Goal: Information Seeking & Learning: Learn about a topic

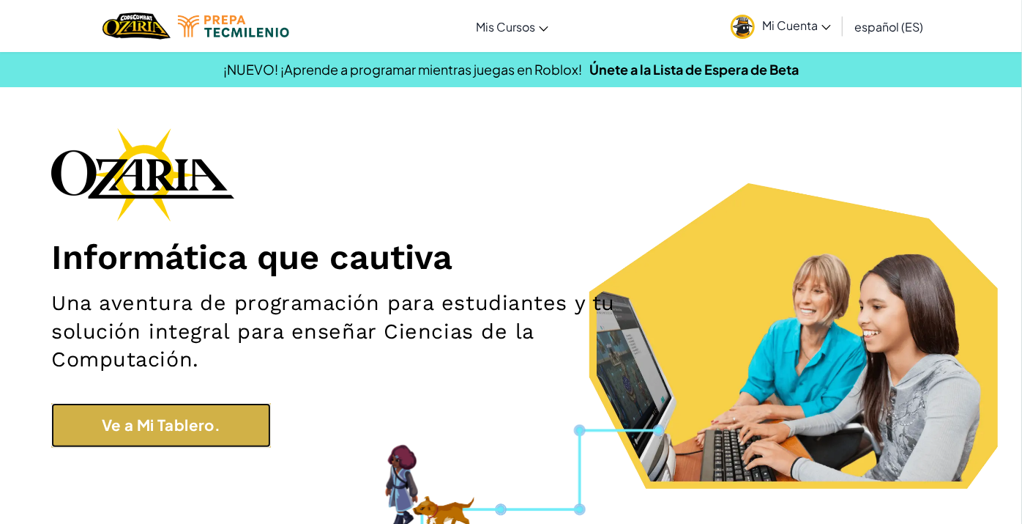
click at [165, 420] on link "Ve a Mi Tablero." at bounding box center [161, 425] width 220 height 45
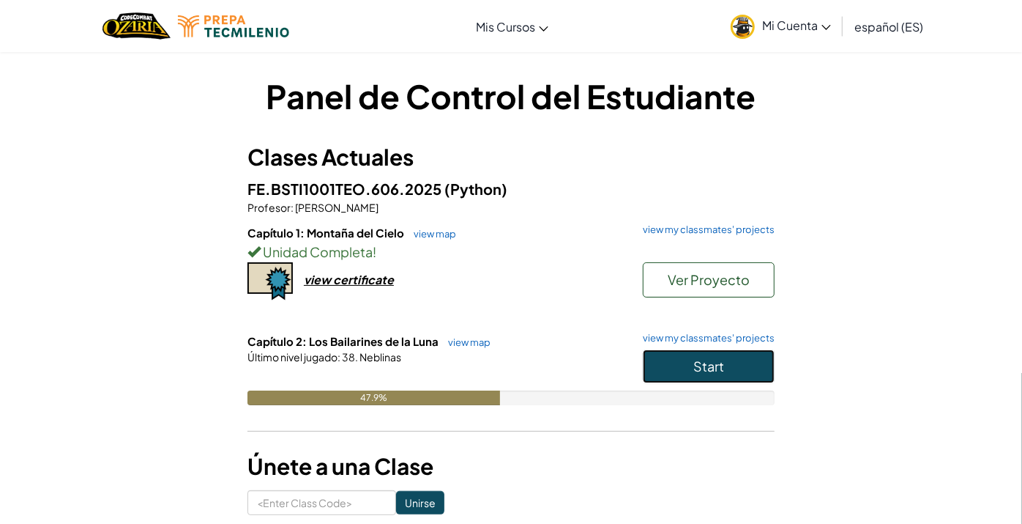
click at [695, 364] on span "Start" at bounding box center [709, 365] width 31 height 17
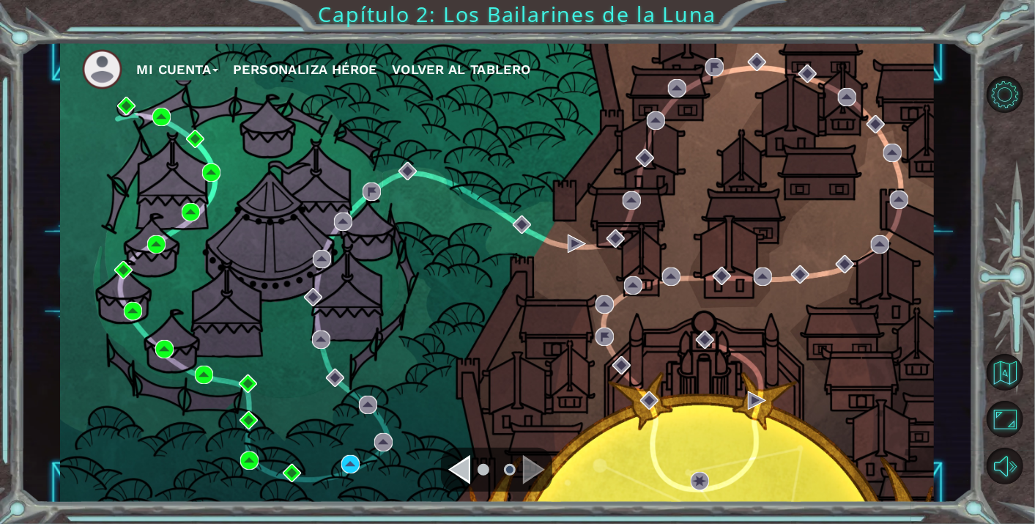
click at [467, 477] on div "Navigate to the previous page" at bounding box center [459, 469] width 22 height 29
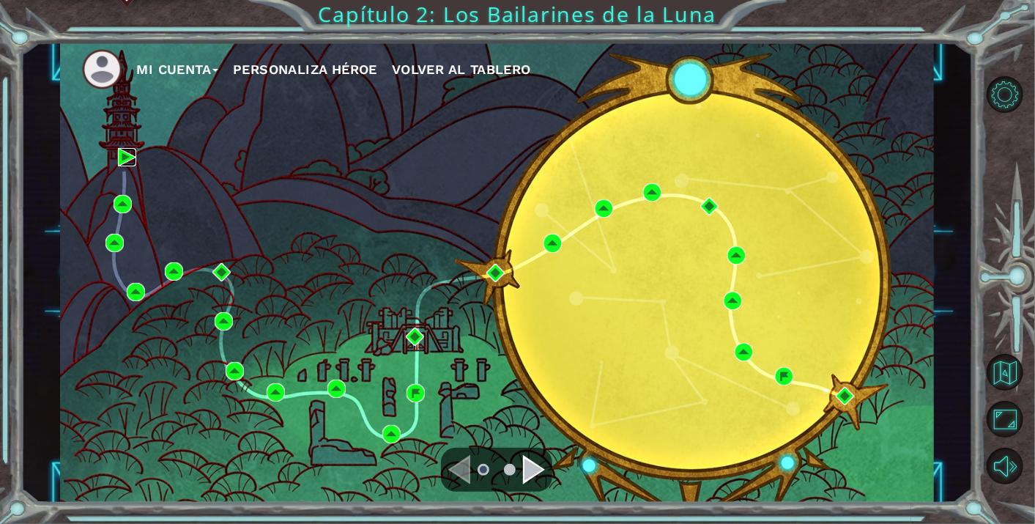
click at [123, 160] on img at bounding box center [127, 157] width 18 height 18
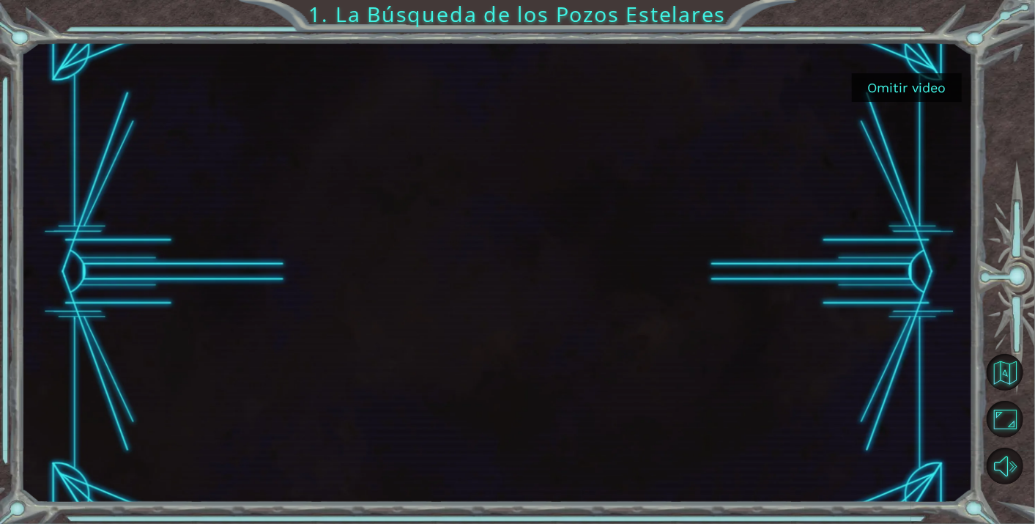
click at [902, 78] on button "Omitir video" at bounding box center [907, 87] width 110 height 29
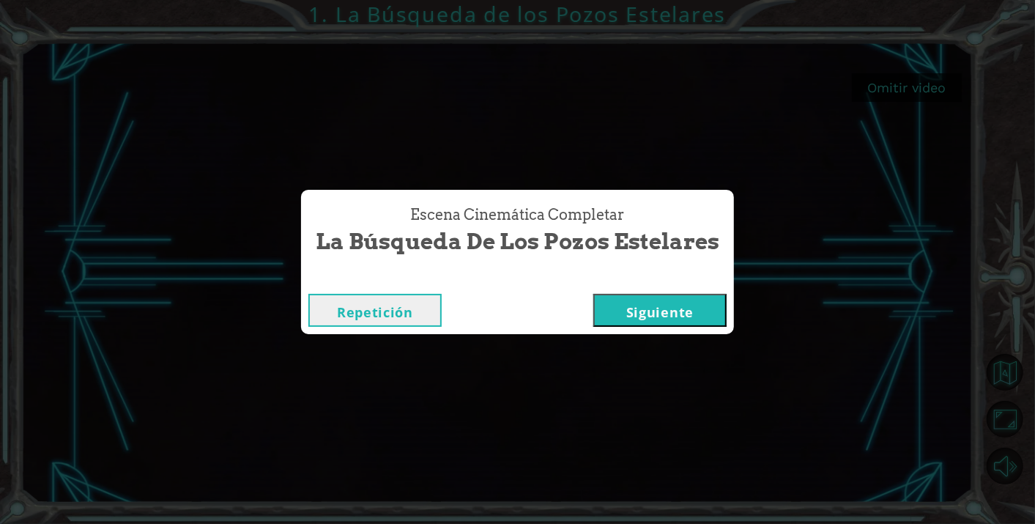
click at [683, 303] on button "Siguiente" at bounding box center [659, 310] width 133 height 33
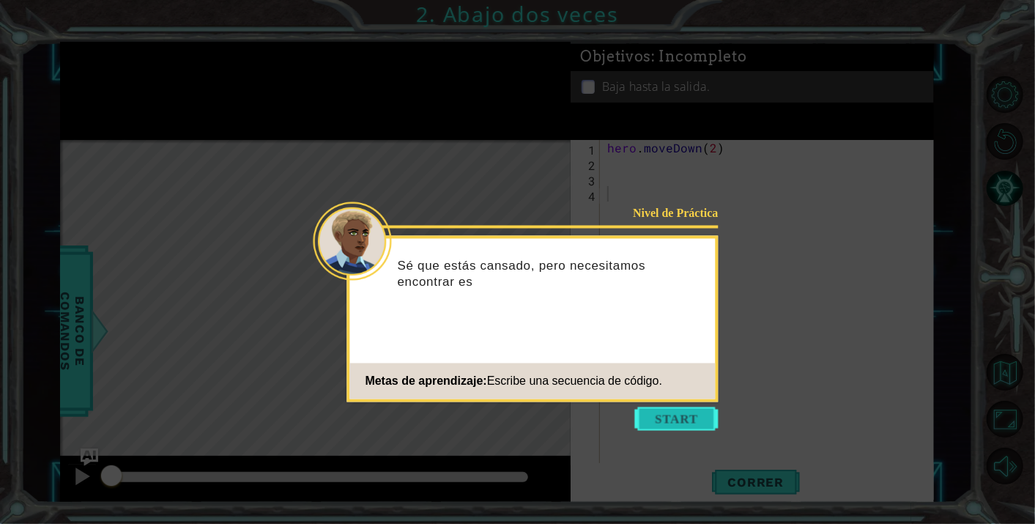
click at [670, 412] on button "Start" at bounding box center [676, 418] width 83 height 23
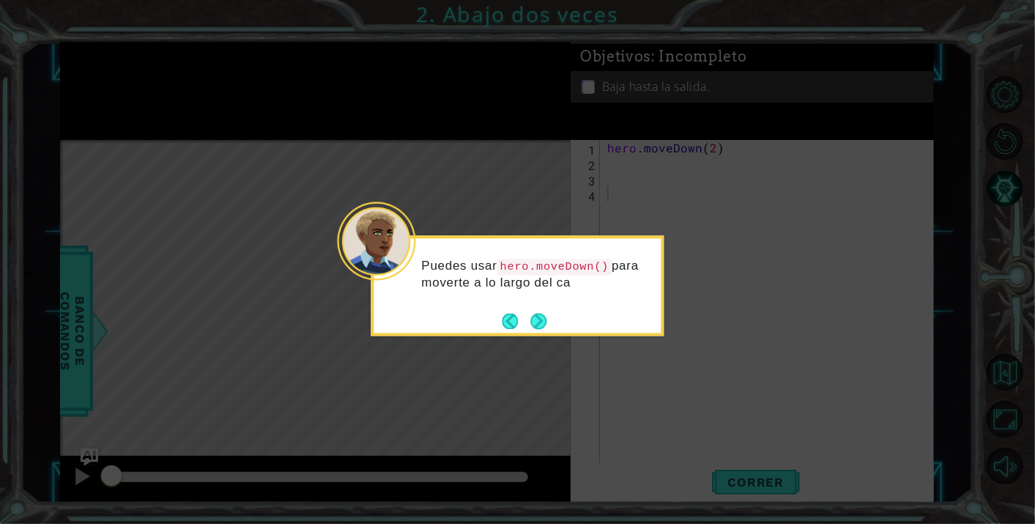
click at [557, 333] on div "Puedes usar hero.moveDown() para moverte a lo largo del ca" at bounding box center [517, 286] width 293 height 100
click at [544, 324] on button "Next" at bounding box center [538, 321] width 16 height 16
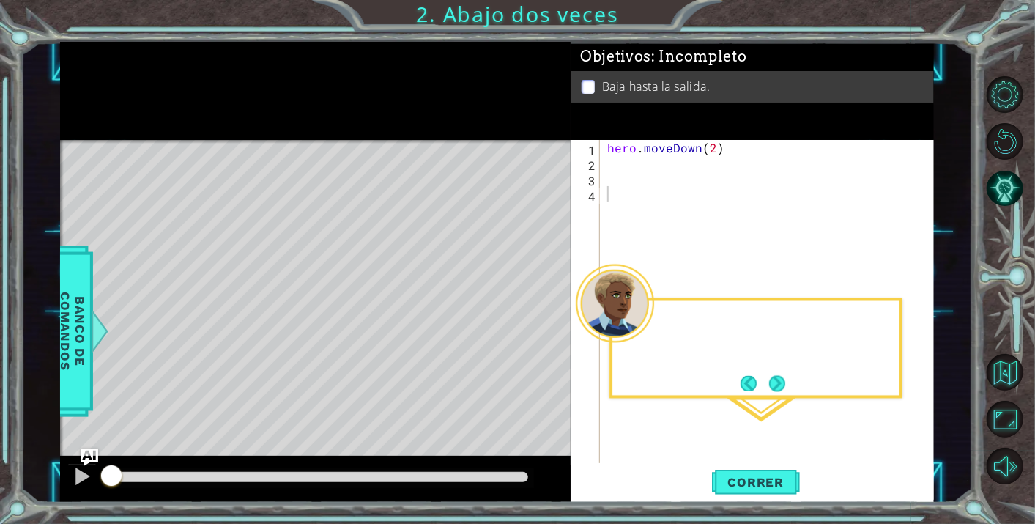
click at [543, 322] on div "Level Map" at bounding box center [398, 355] width 677 height 431
click at [774, 375] on button "Next" at bounding box center [777, 383] width 16 height 16
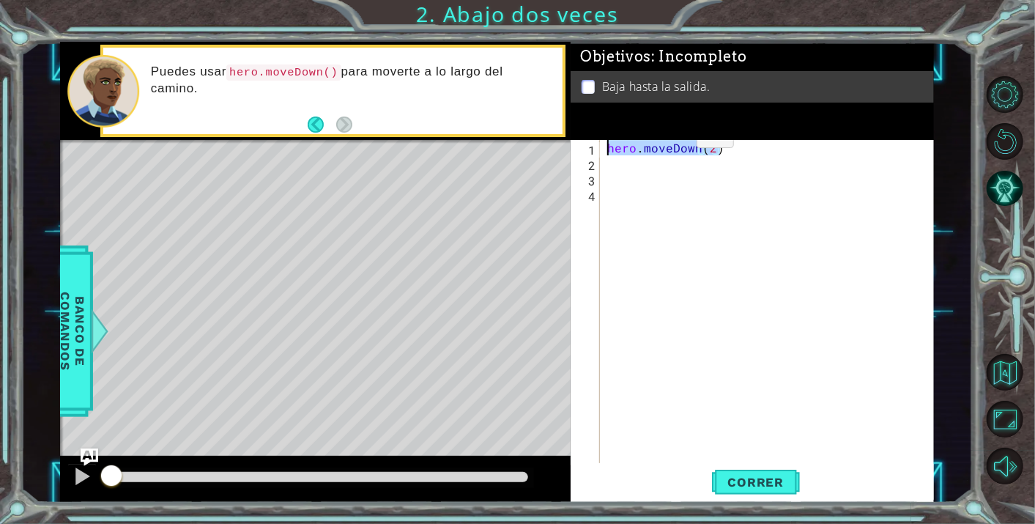
drag, startPoint x: 736, startPoint y: 147, endPoint x: 595, endPoint y: 137, distance: 141.7
click at [595, 137] on div "Objetivos : Incompleto Baja hasta la salida. 1 2 3 4 hero . moveDown ( 2 ) הההה…" at bounding box center [752, 272] width 363 height 461
type textarea "hero.moveDown(2)"
click at [1017, 367] on button "Volver al Mapa" at bounding box center [1005, 372] width 37 height 37
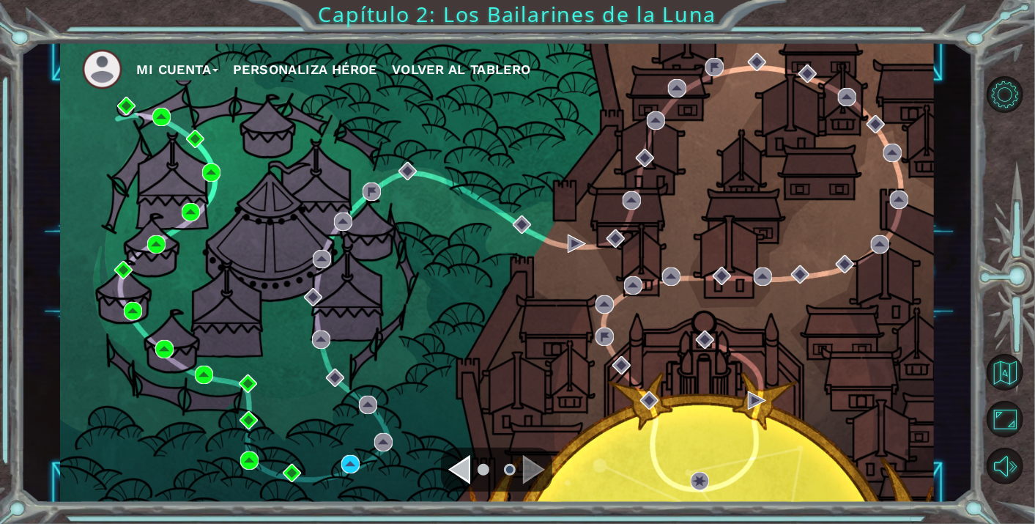
click at [462, 465] on div "Navigate to the previous page" at bounding box center [459, 469] width 22 height 29
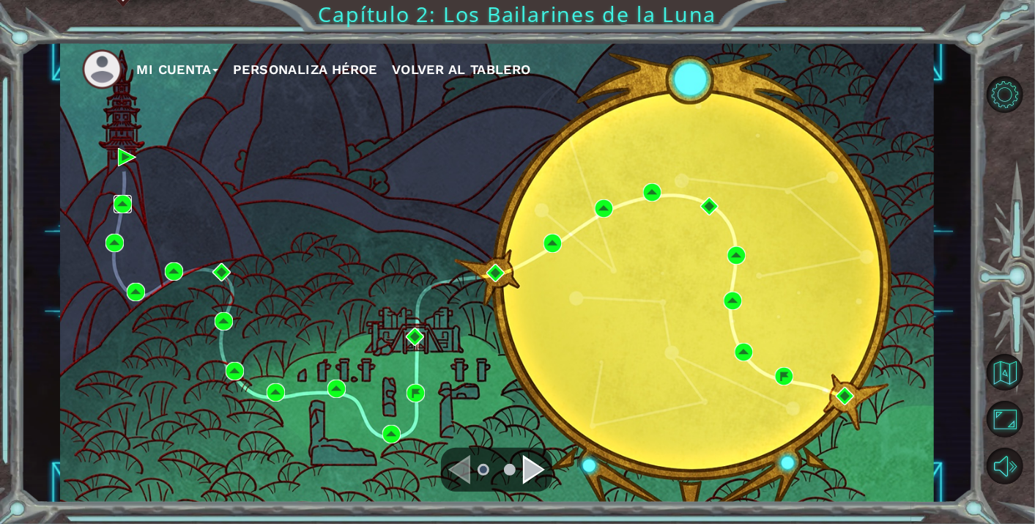
click at [122, 205] on img at bounding box center [123, 204] width 18 height 18
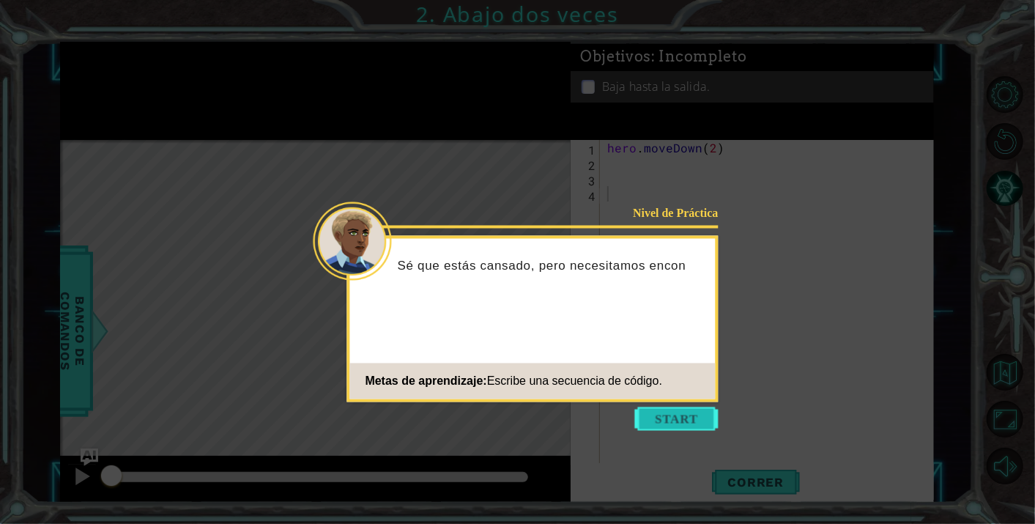
click at [684, 412] on button "Start" at bounding box center [676, 418] width 83 height 23
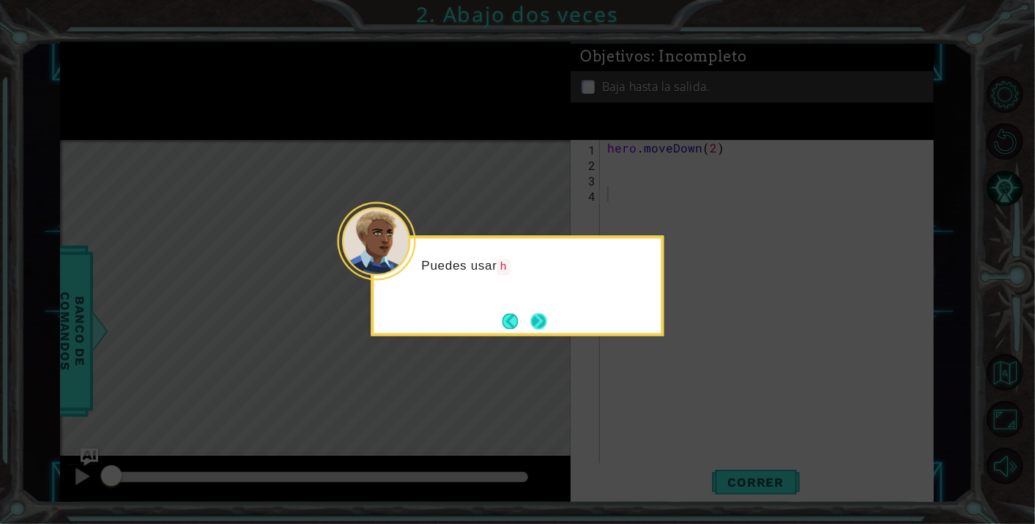
click at [525, 326] on footer at bounding box center [524, 321] width 45 height 22
click at [527, 326] on button "Next" at bounding box center [538, 321] width 23 height 23
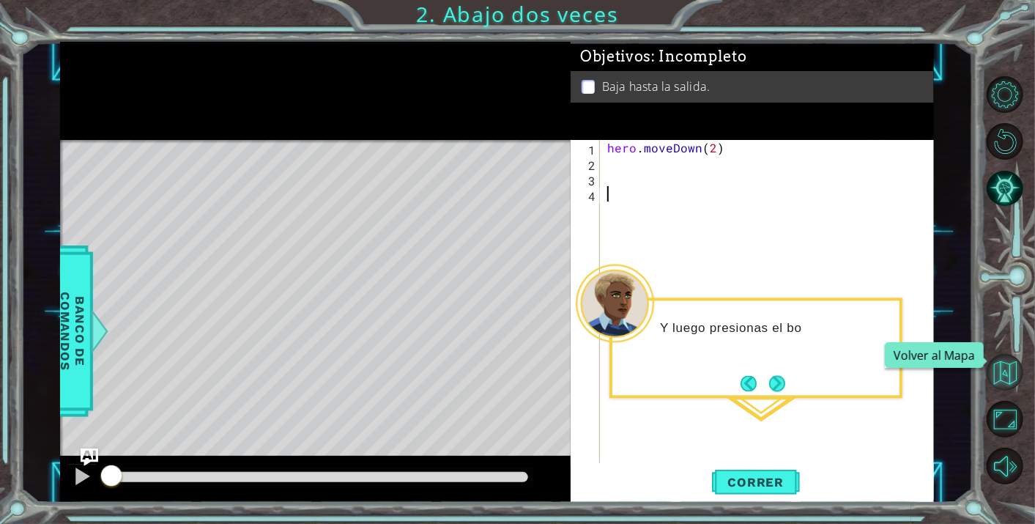
click at [998, 367] on button "Volver al Mapa" at bounding box center [1005, 372] width 37 height 37
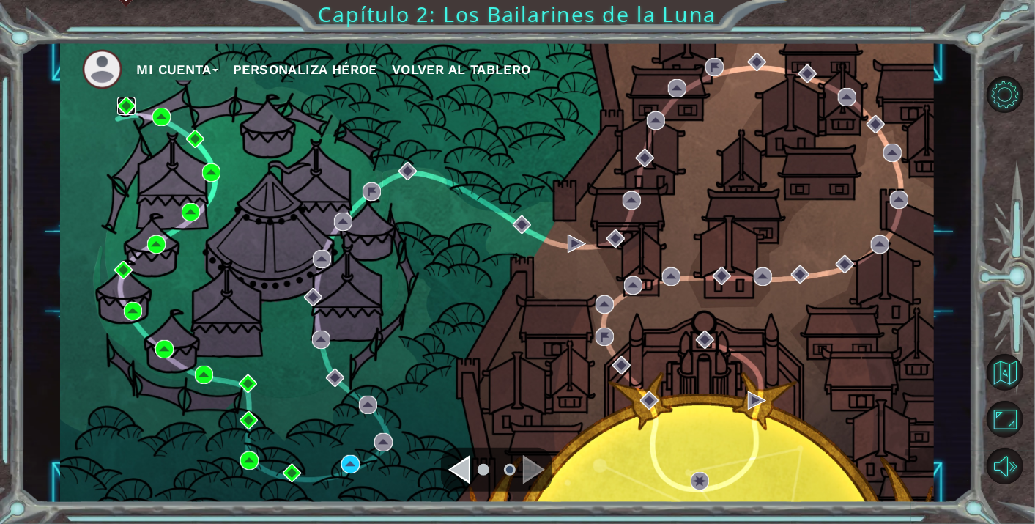
click at [128, 108] on img at bounding box center [126, 106] width 18 height 18
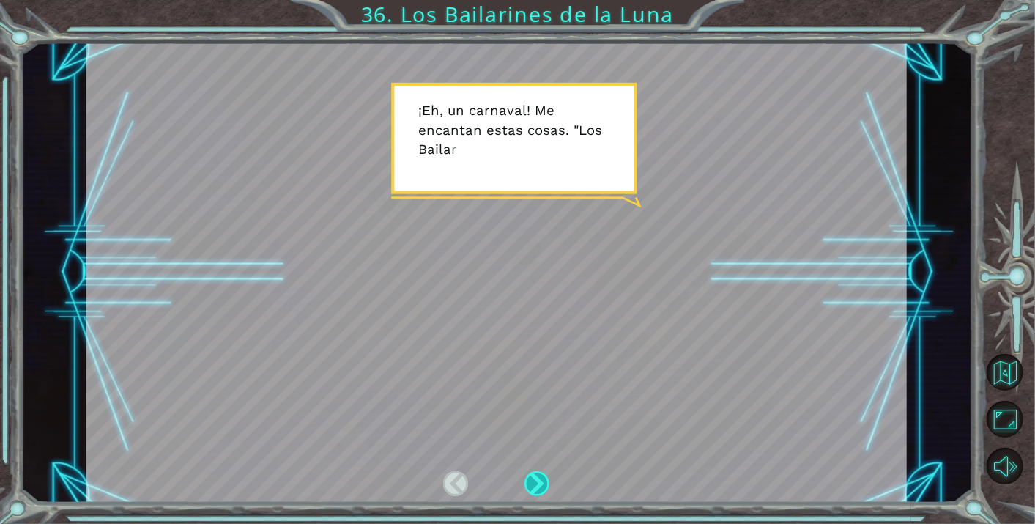
click at [546, 480] on div at bounding box center [537, 483] width 26 height 25
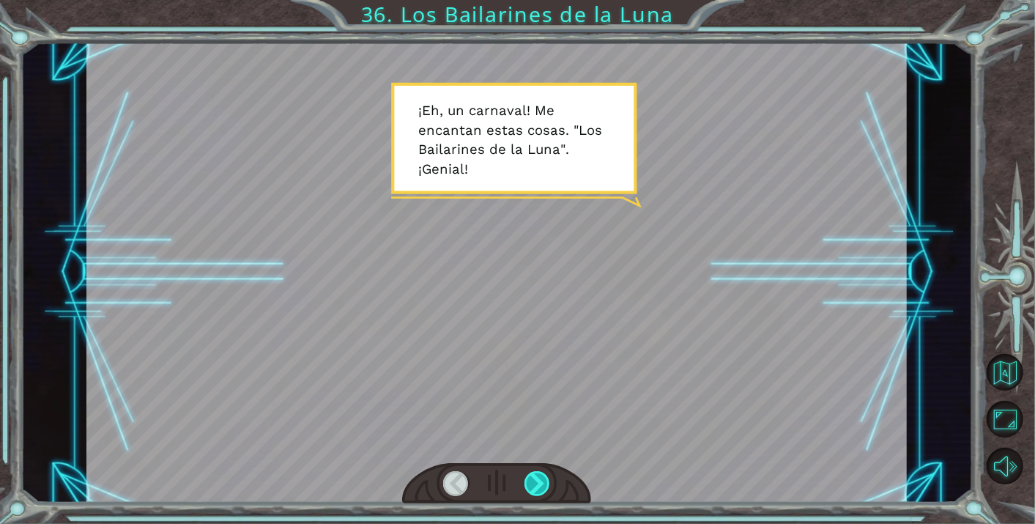
click at [546, 480] on div at bounding box center [537, 483] width 26 height 25
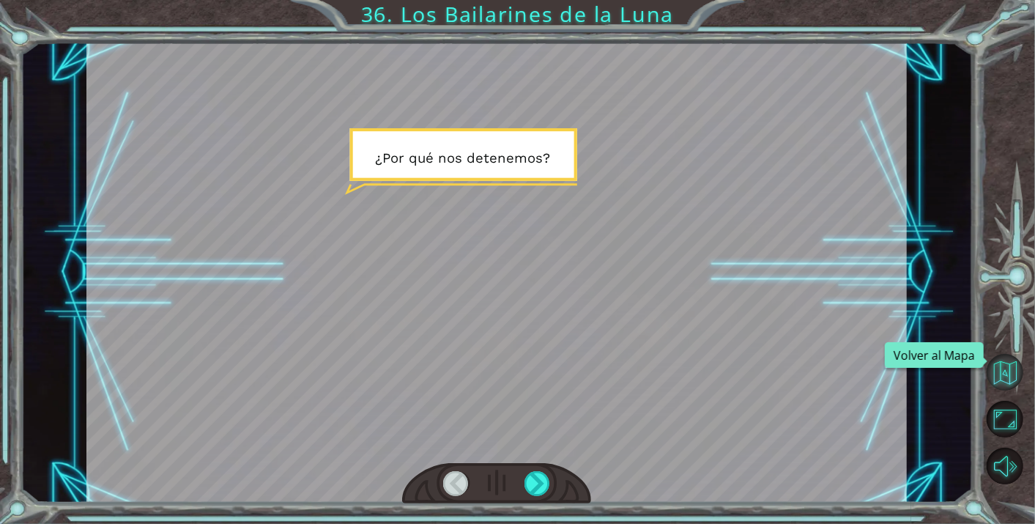
click at [1000, 385] on button "Volver al Mapa" at bounding box center [1005, 372] width 37 height 37
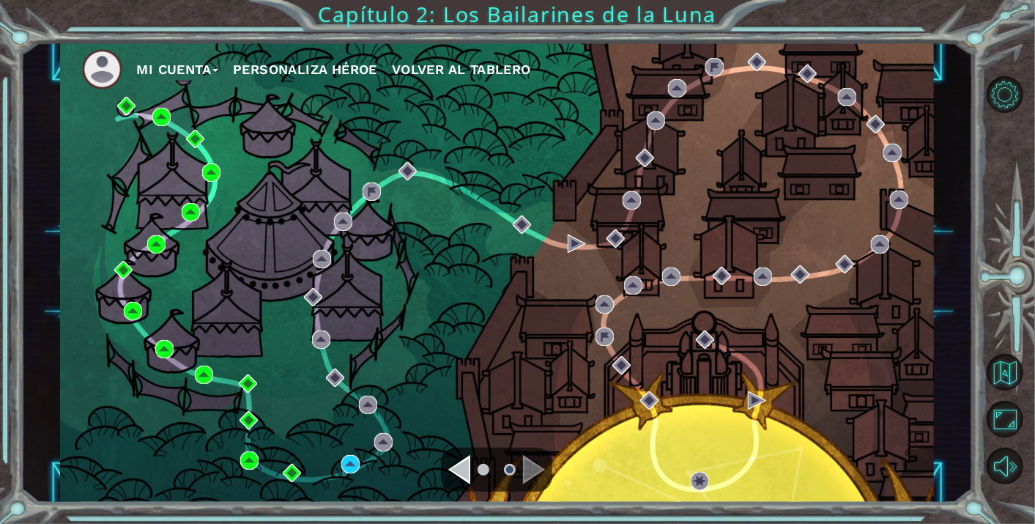
click at [459, 472] on div "Navigate to the previous page" at bounding box center [459, 469] width 22 height 29
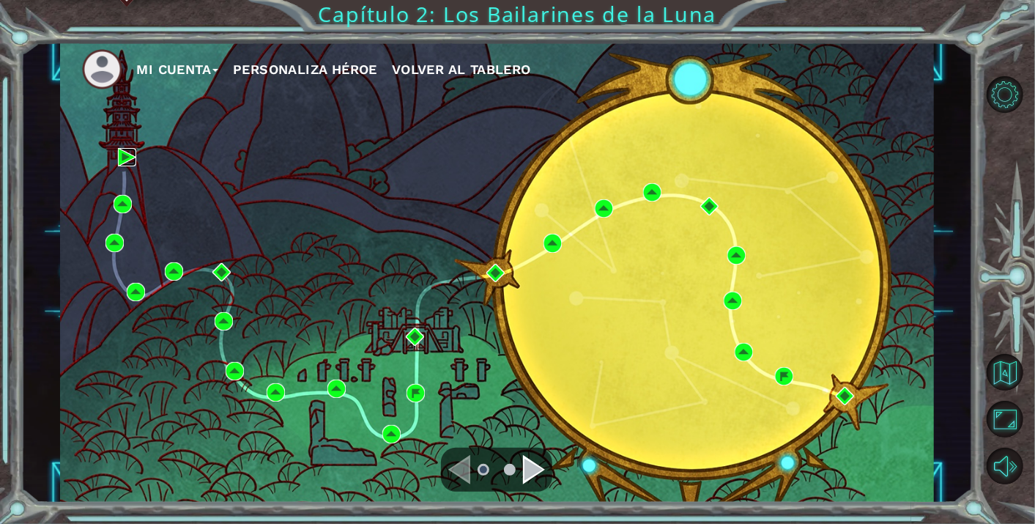
click at [122, 159] on img at bounding box center [127, 157] width 18 height 18
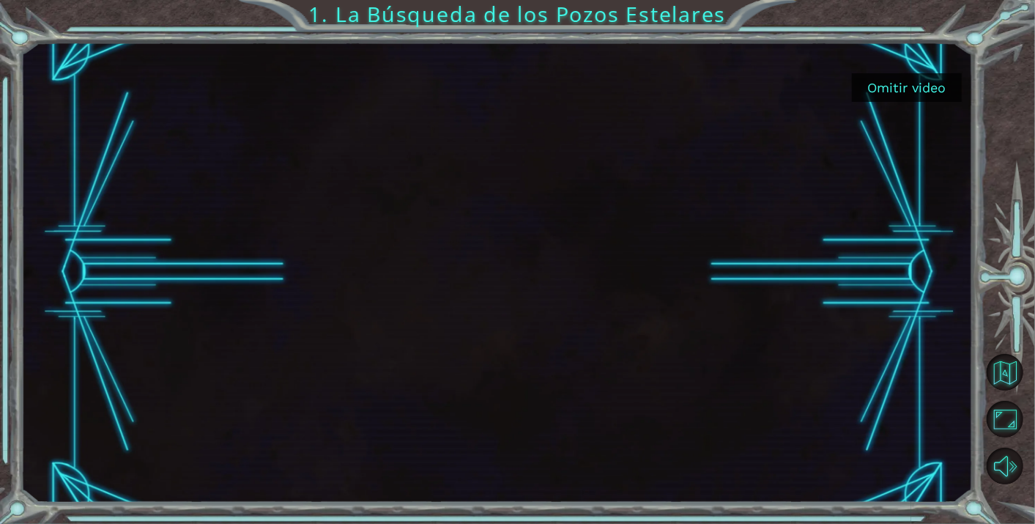
click at [888, 93] on button "Omitir video" at bounding box center [907, 87] width 110 height 29
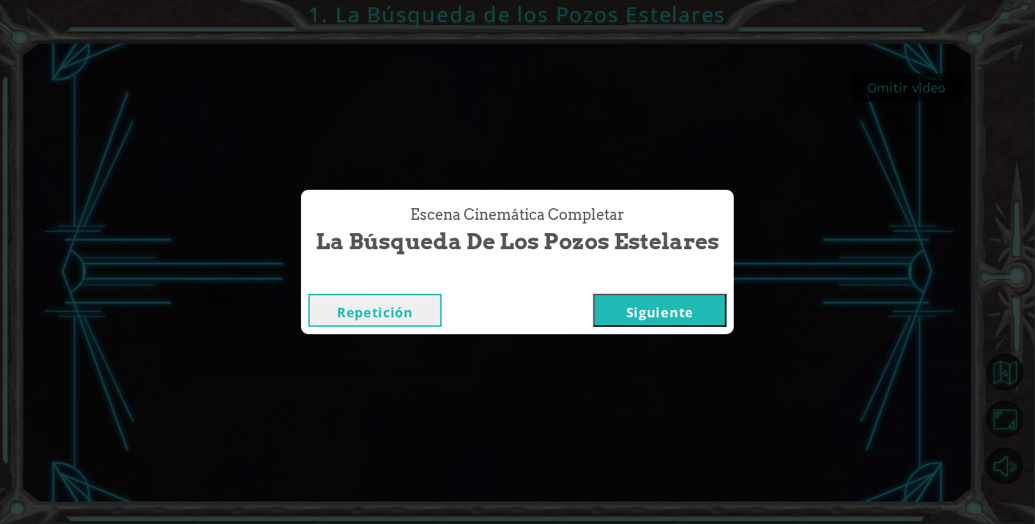
click at [634, 306] on button "Siguiente" at bounding box center [659, 310] width 133 height 33
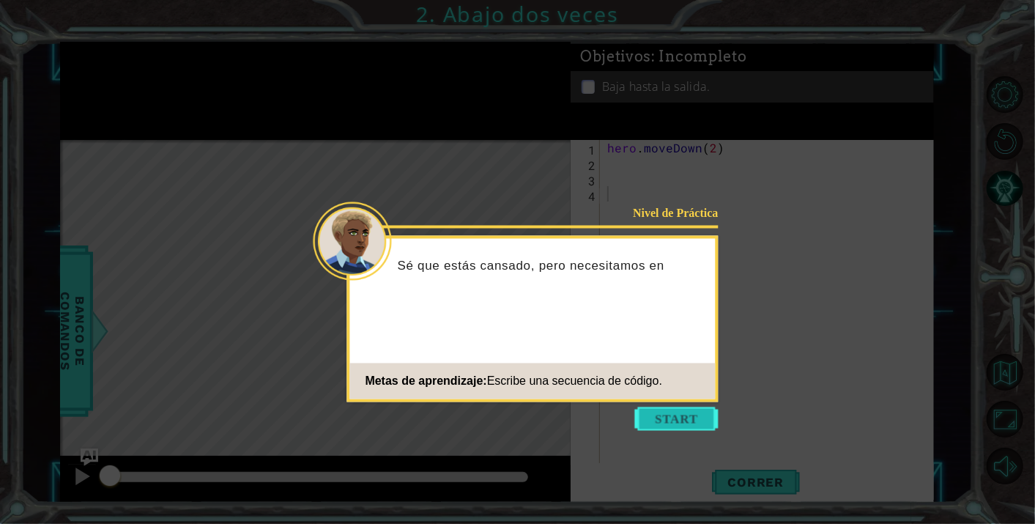
click at [674, 420] on button "Start" at bounding box center [676, 418] width 83 height 23
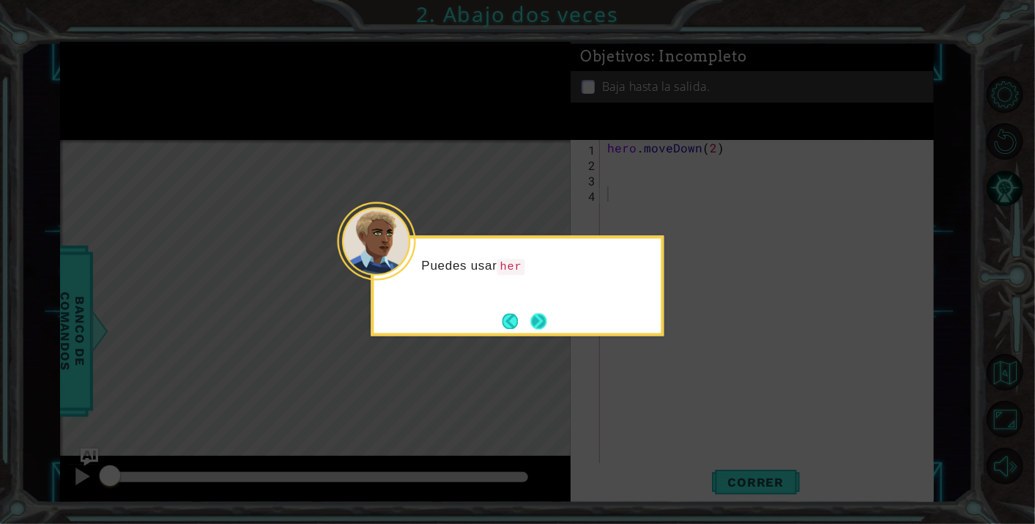
click at [541, 328] on button "Next" at bounding box center [538, 321] width 16 height 16
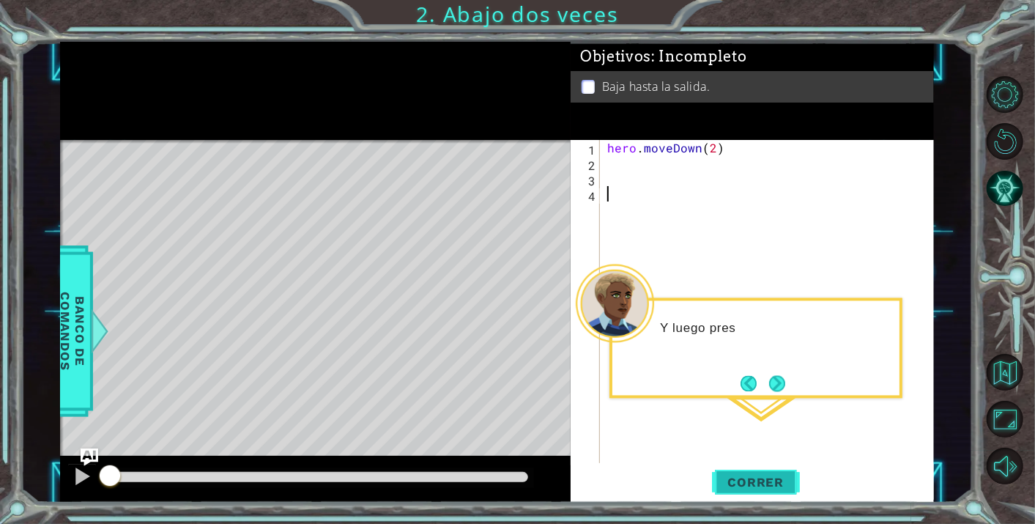
click at [745, 474] on button "Correr" at bounding box center [756, 482] width 88 height 37
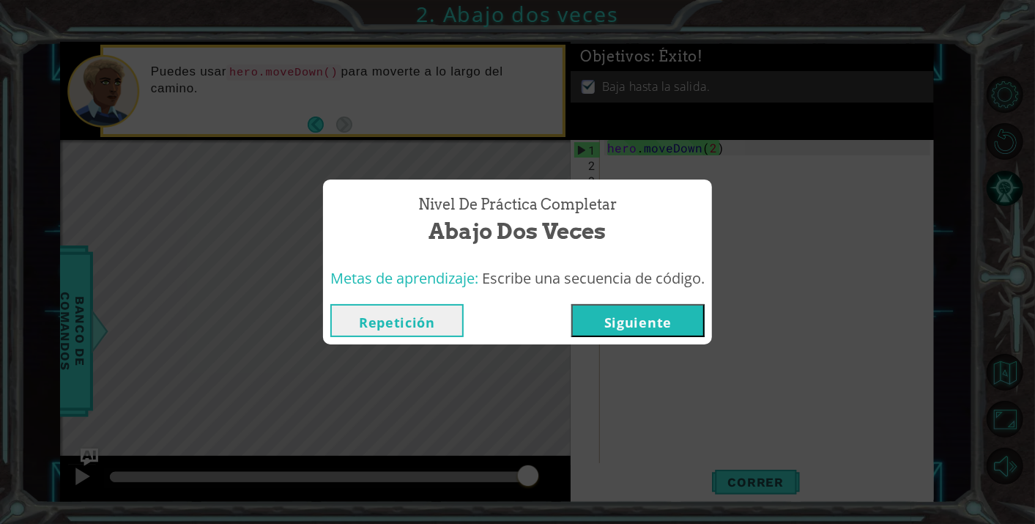
click at [611, 317] on button "Siguiente" at bounding box center [637, 320] width 133 height 33
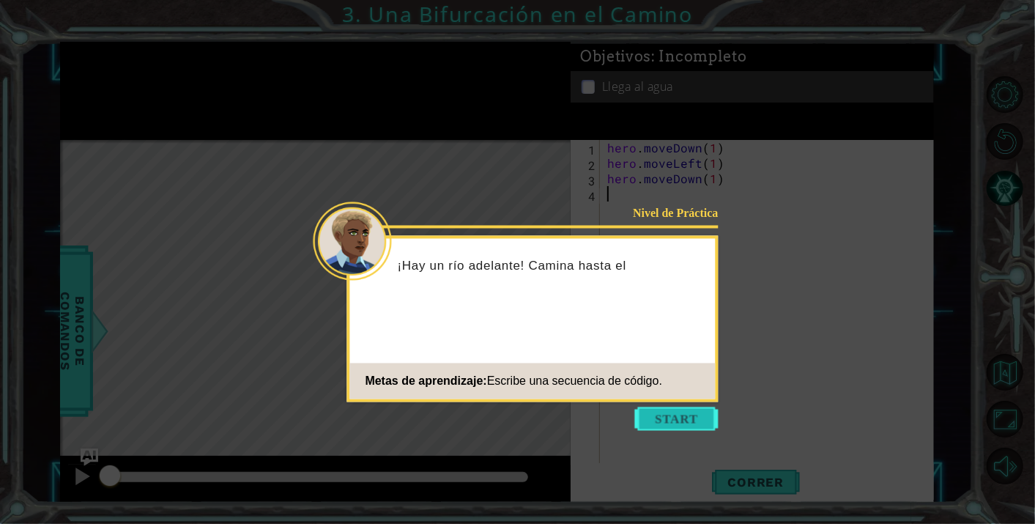
click at [675, 418] on button "Start" at bounding box center [676, 418] width 83 height 23
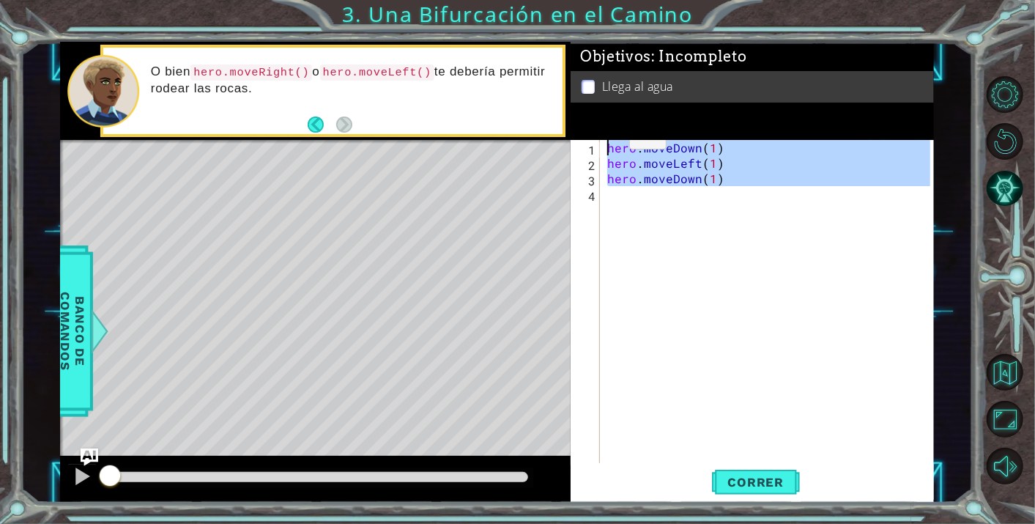
drag, startPoint x: 733, startPoint y: 187, endPoint x: 601, endPoint y: 140, distance: 140.9
click at [601, 140] on div "Objetivos : Incompleto Llega al agua 1 2 3 4 hero . moveDown ( 1 ) hero . moveL…" at bounding box center [752, 272] width 363 height 461
type textarea "hero.moveDown(1) hero.moveLeft(1)"
click at [998, 366] on button "Volver al Mapa" at bounding box center [1005, 372] width 37 height 37
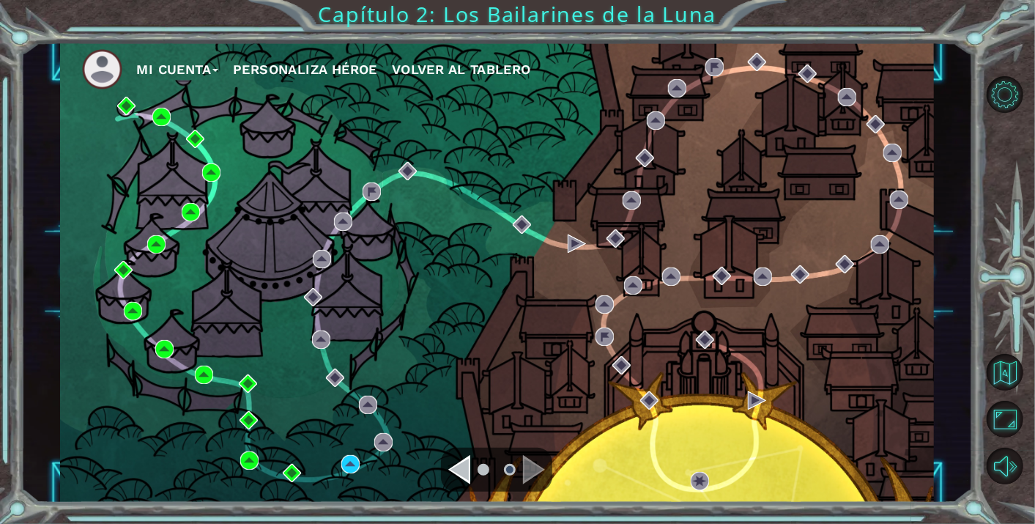
click at [459, 472] on div "Navigate to the previous page" at bounding box center [459, 469] width 22 height 29
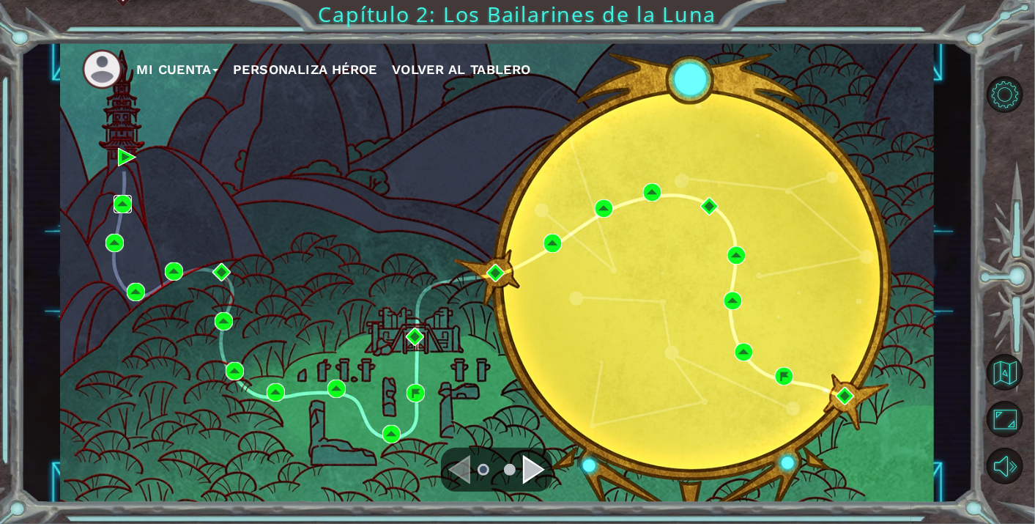
click at [121, 198] on img at bounding box center [123, 204] width 18 height 18
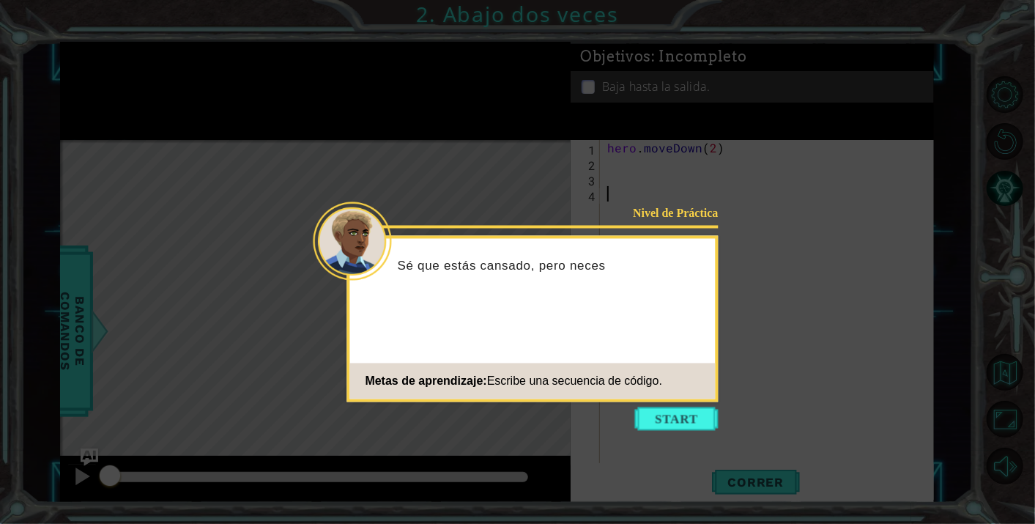
click at [680, 406] on icon at bounding box center [517, 262] width 1035 height 524
click at [688, 416] on button "Start" at bounding box center [676, 418] width 83 height 23
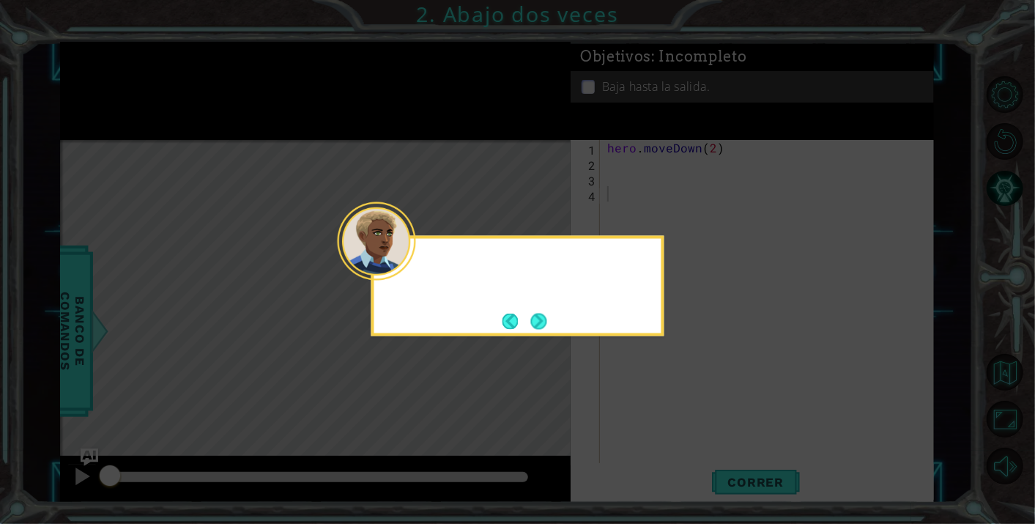
click at [688, 416] on icon at bounding box center [517, 262] width 1035 height 524
click at [543, 322] on button "Next" at bounding box center [538, 321] width 16 height 16
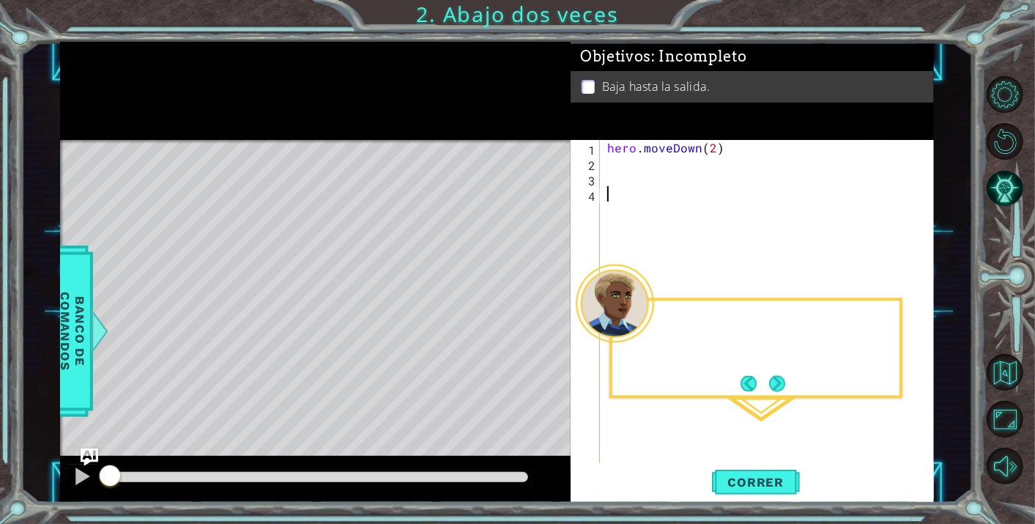
click at [543, 322] on div "Level Map" at bounding box center [398, 355] width 677 height 431
click at [752, 467] on button "Correr" at bounding box center [756, 482] width 88 height 37
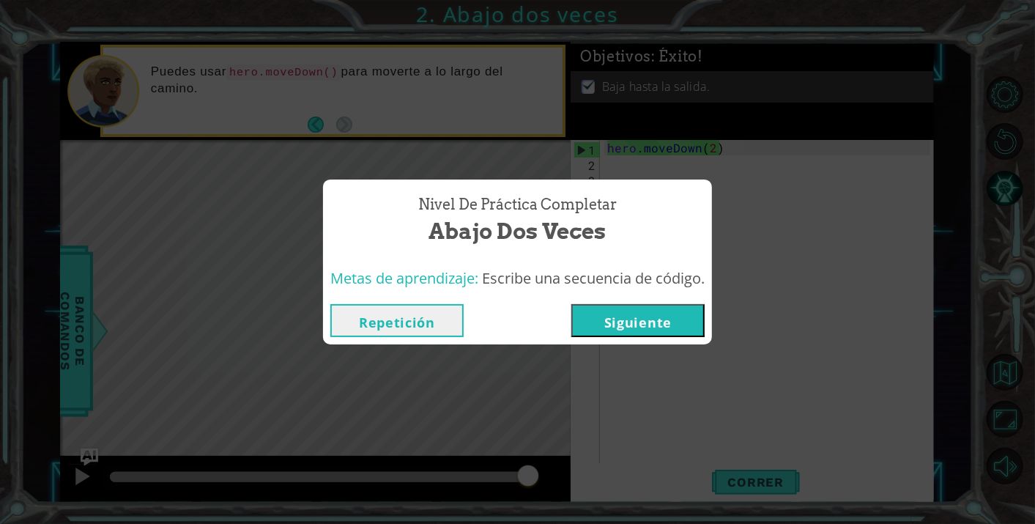
click at [660, 308] on button "Siguiente" at bounding box center [637, 320] width 133 height 33
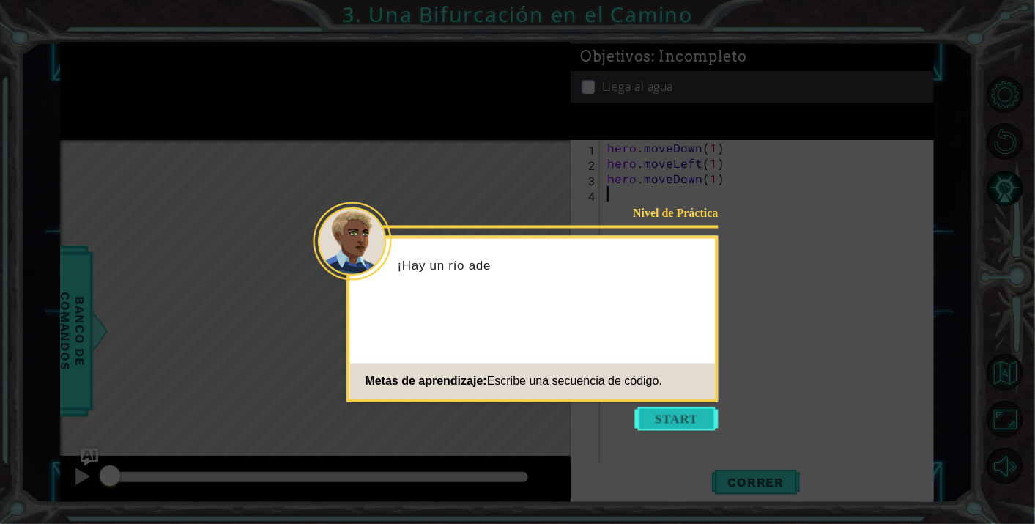
click at [687, 414] on button "Start" at bounding box center [676, 418] width 83 height 23
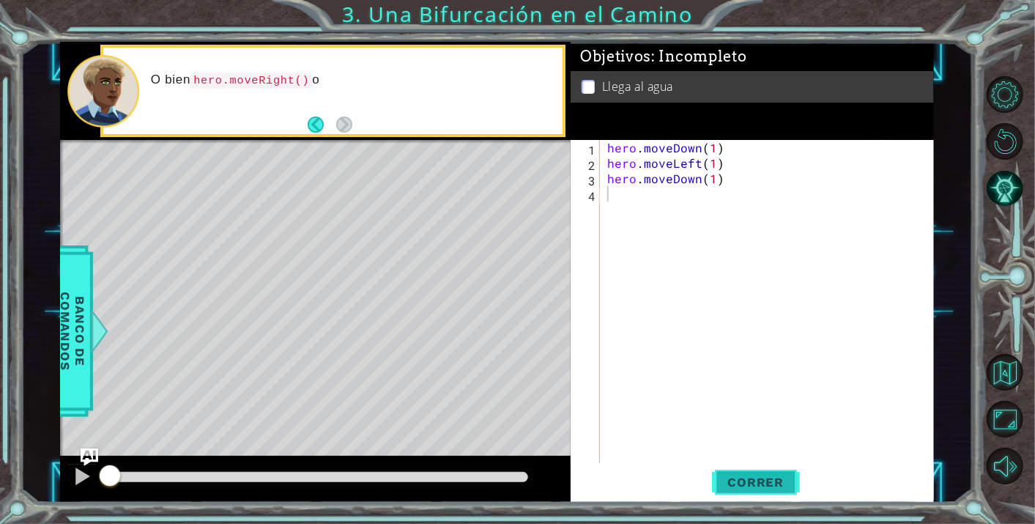
click at [757, 475] on span "Correr" at bounding box center [756, 482] width 86 height 15
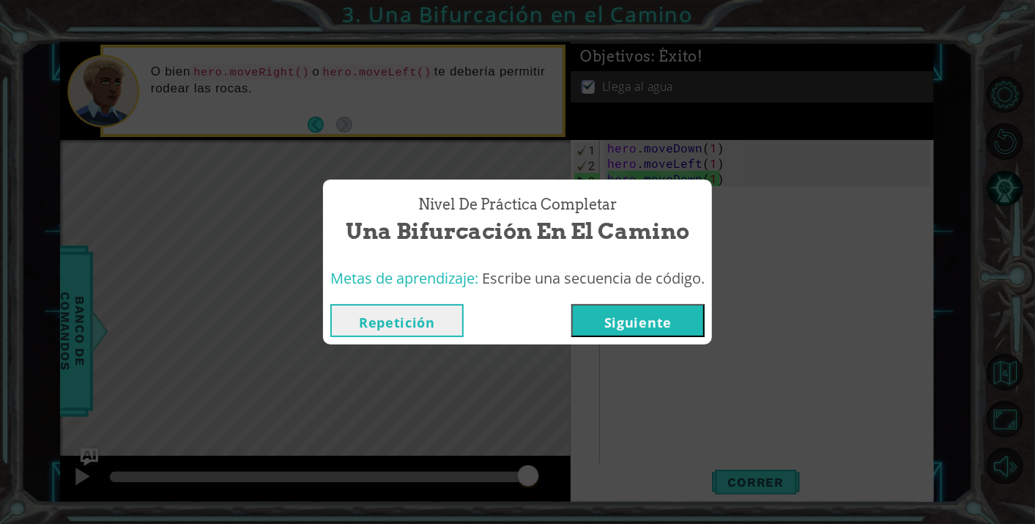
click at [631, 324] on button "Siguiente" at bounding box center [637, 320] width 133 height 33
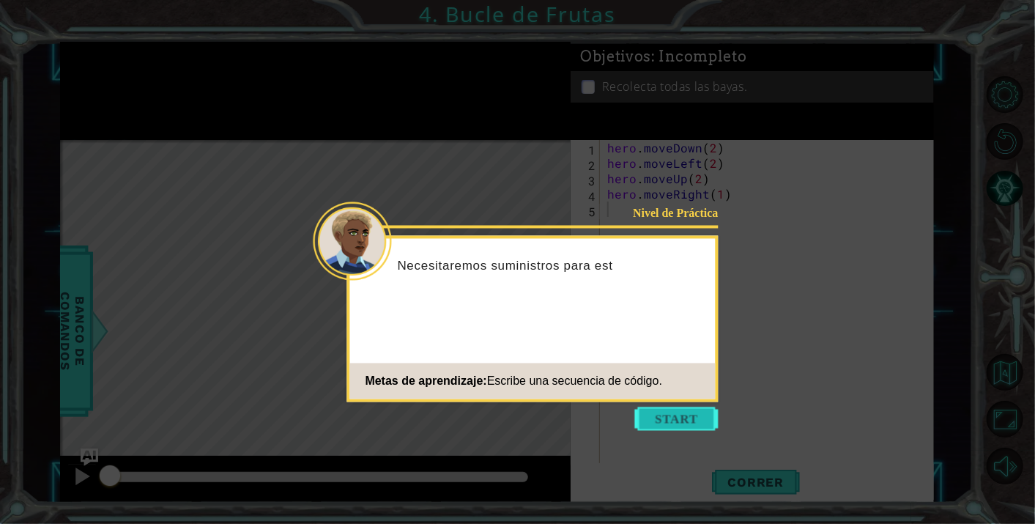
click at [655, 426] on button "Start" at bounding box center [676, 418] width 83 height 23
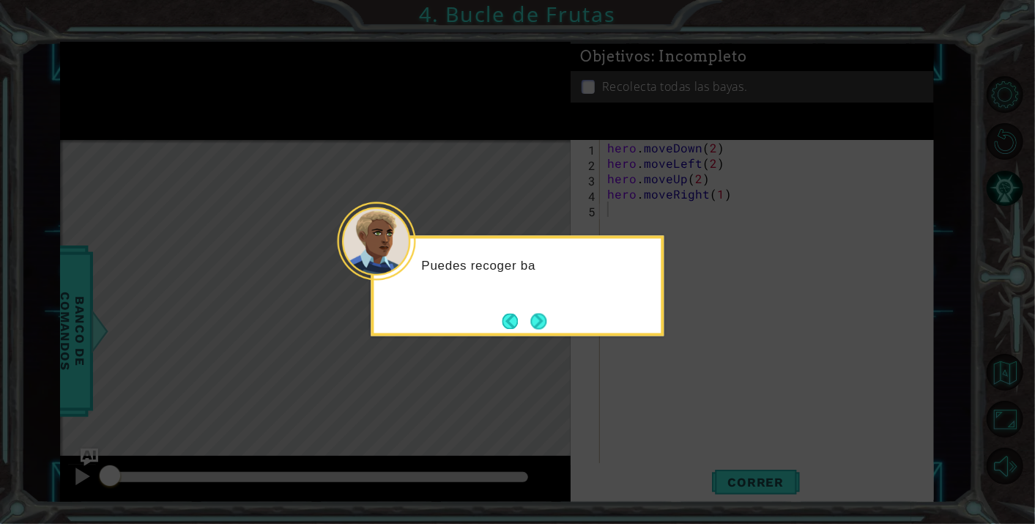
click at [543, 326] on button "Next" at bounding box center [538, 321] width 16 height 16
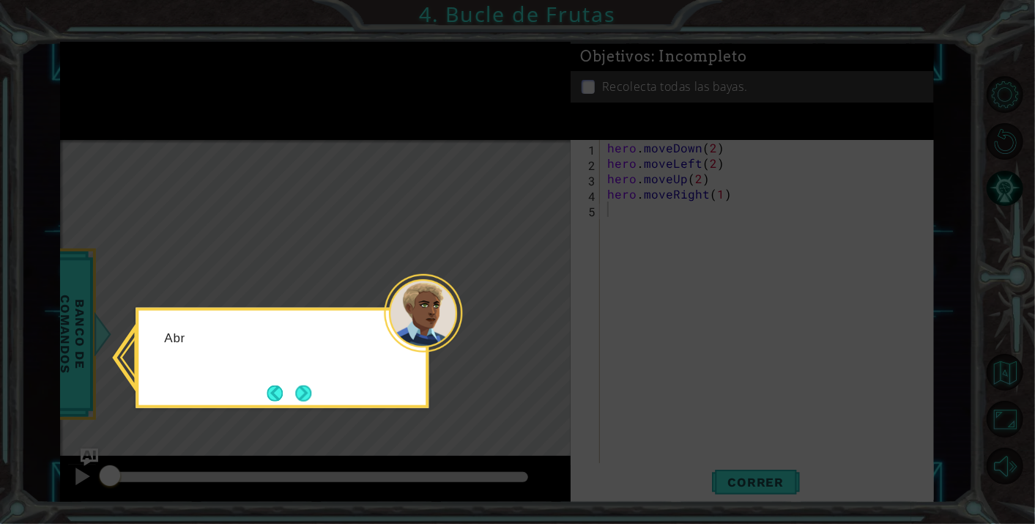
click at [545, 323] on icon at bounding box center [517, 262] width 1035 height 524
click at [311, 390] on button "Next" at bounding box center [303, 393] width 16 height 16
click at [304, 393] on button "Next" at bounding box center [303, 393] width 16 height 16
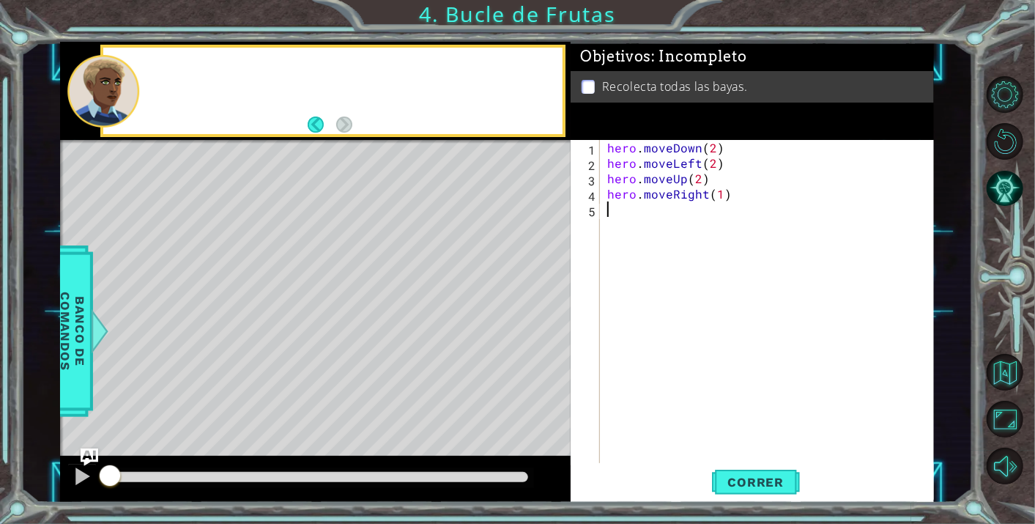
click at [304, 393] on div "Level Map" at bounding box center [398, 355] width 677 height 431
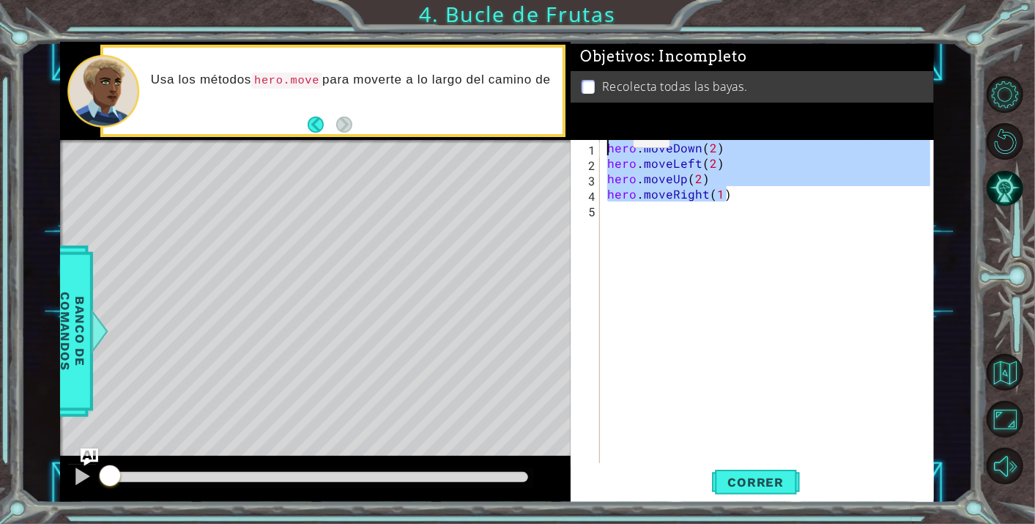
drag, startPoint x: 739, startPoint y: 192, endPoint x: 602, endPoint y: 138, distance: 147.0
click at [602, 138] on div "Objetivos : Incompleto Recolecta todas las bayas. hero.moveRight(1) 1 2 3 4 5 h…" at bounding box center [752, 272] width 363 height 461
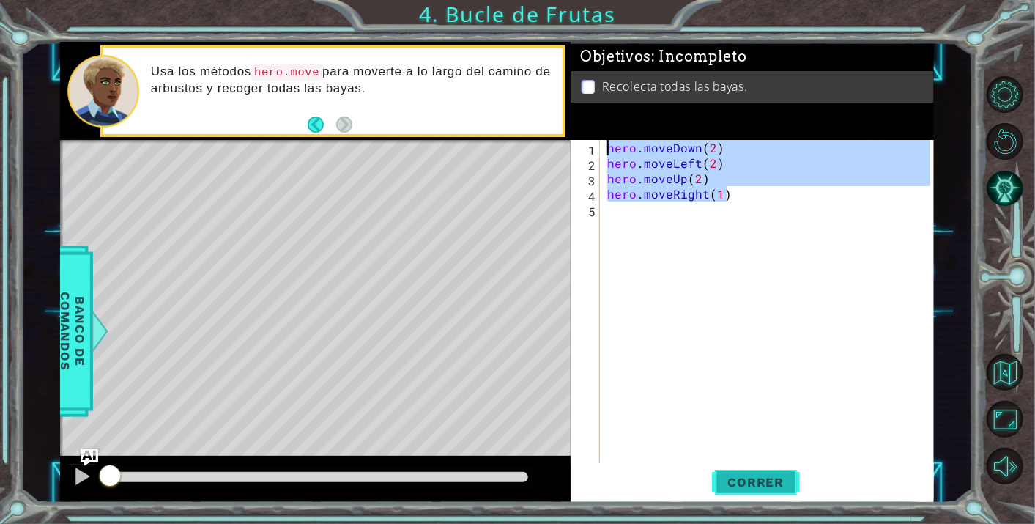
click at [768, 483] on span "Correr" at bounding box center [756, 482] width 86 height 15
type textarea "hero.moveDown(2)"
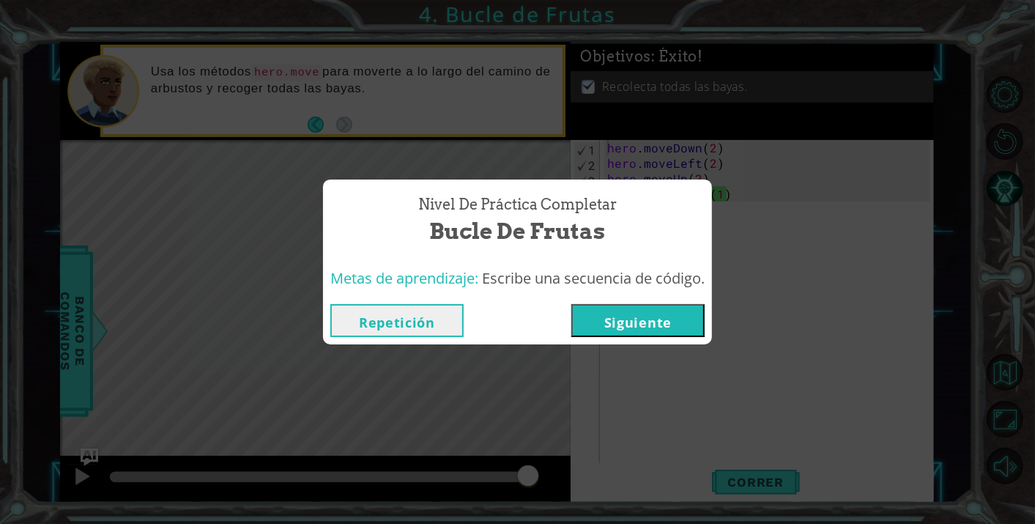
click at [612, 316] on button "Siguiente" at bounding box center [637, 320] width 133 height 33
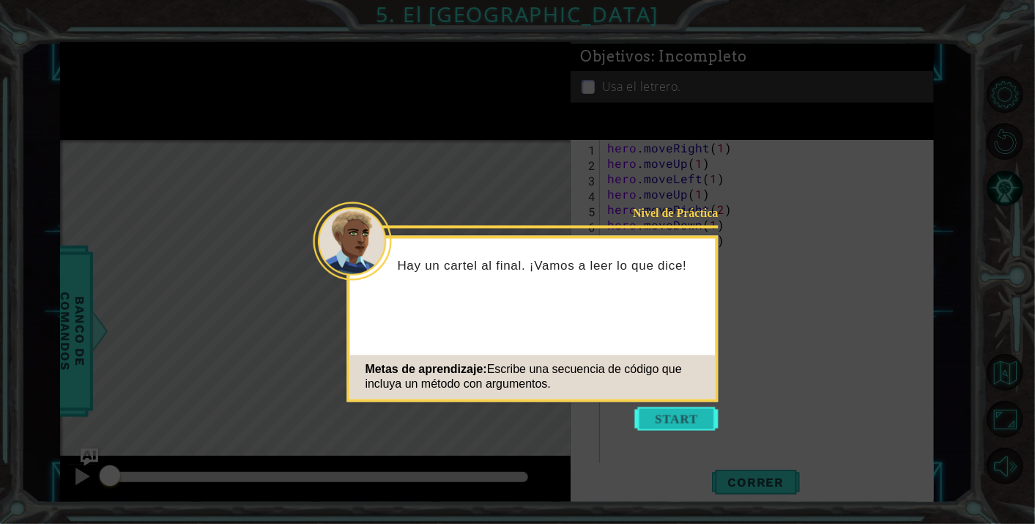
click at [675, 414] on button "Start" at bounding box center [676, 418] width 83 height 23
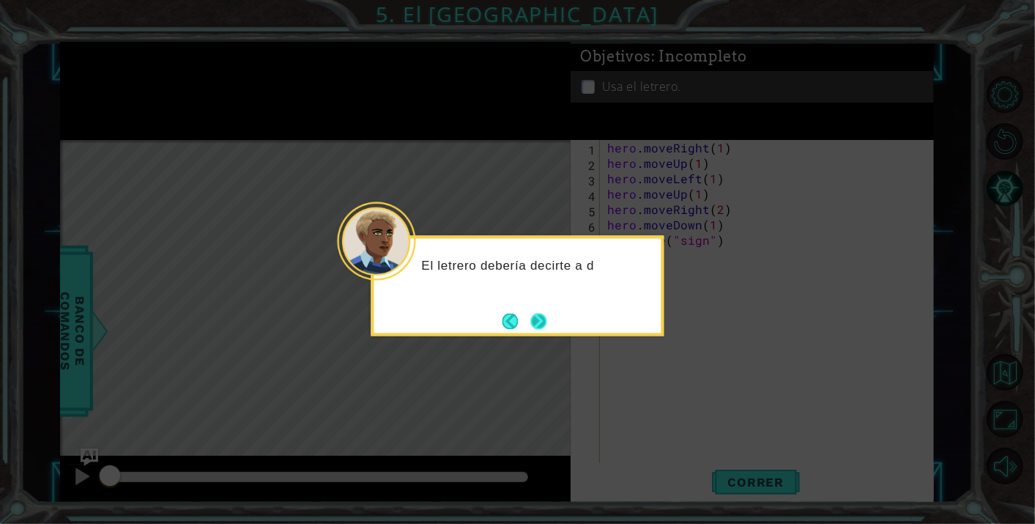
click at [541, 329] on button "Next" at bounding box center [539, 321] width 16 height 16
click at [542, 329] on button "Next" at bounding box center [538, 321] width 16 height 16
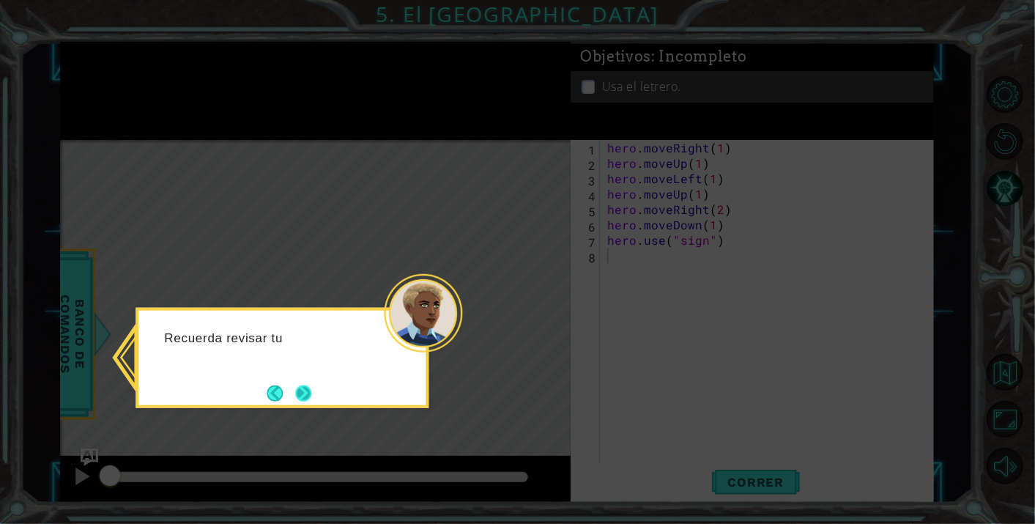
click at [302, 393] on button "Next" at bounding box center [303, 393] width 16 height 16
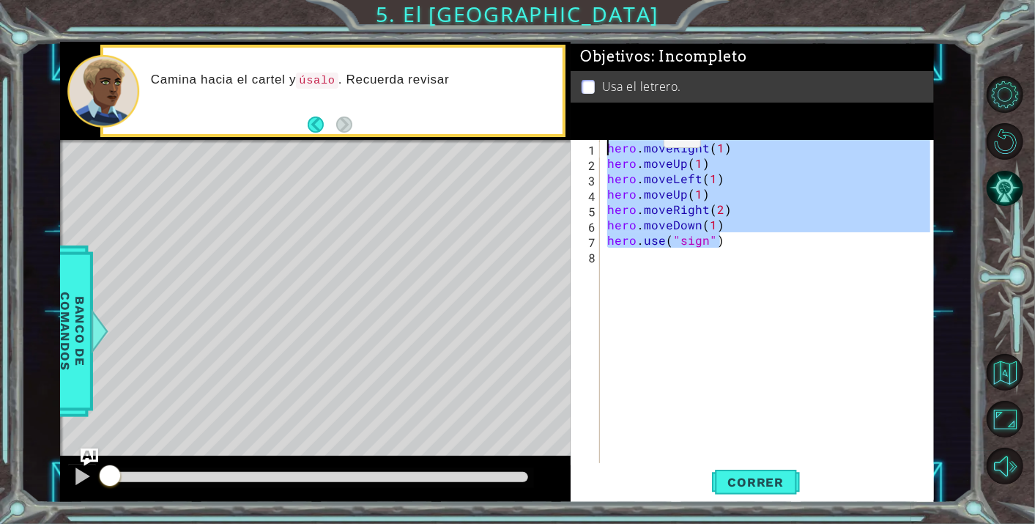
drag, startPoint x: 727, startPoint y: 245, endPoint x: 615, endPoint y: 128, distance: 162.1
click at [614, 128] on div "Objetivos : Incompleto Usa el letrero. 1 2 3 4 5 6 7 8 hero . moveRight ( 1 ) h…" at bounding box center [752, 272] width 363 height 461
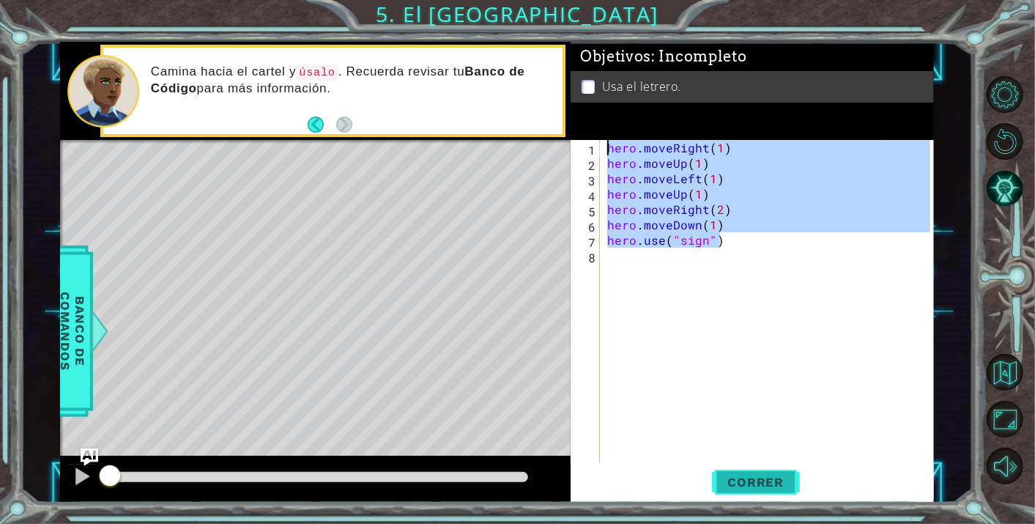
click at [753, 494] on button "Correr" at bounding box center [756, 482] width 88 height 37
type textarea "hero.moveRight(1)"
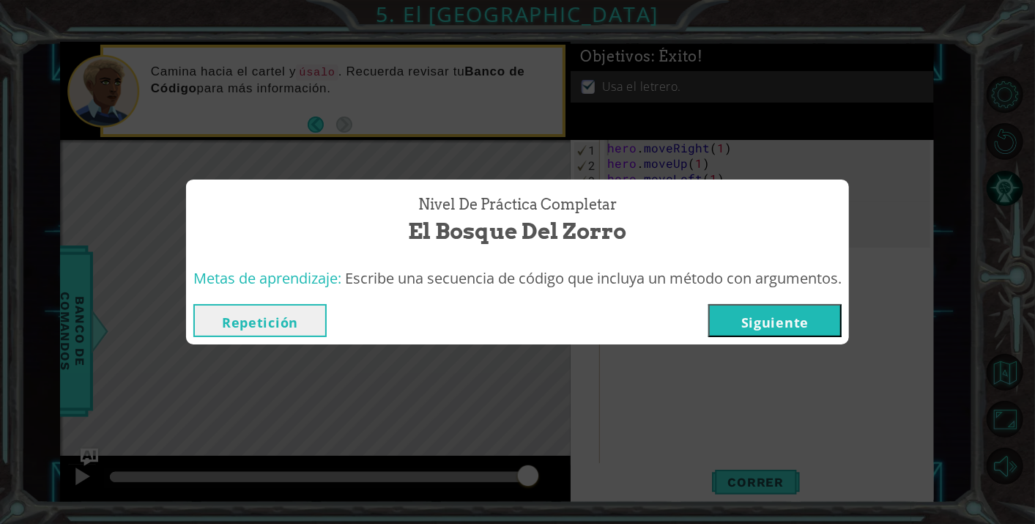
click at [724, 311] on button "Siguiente" at bounding box center [774, 320] width 133 height 33
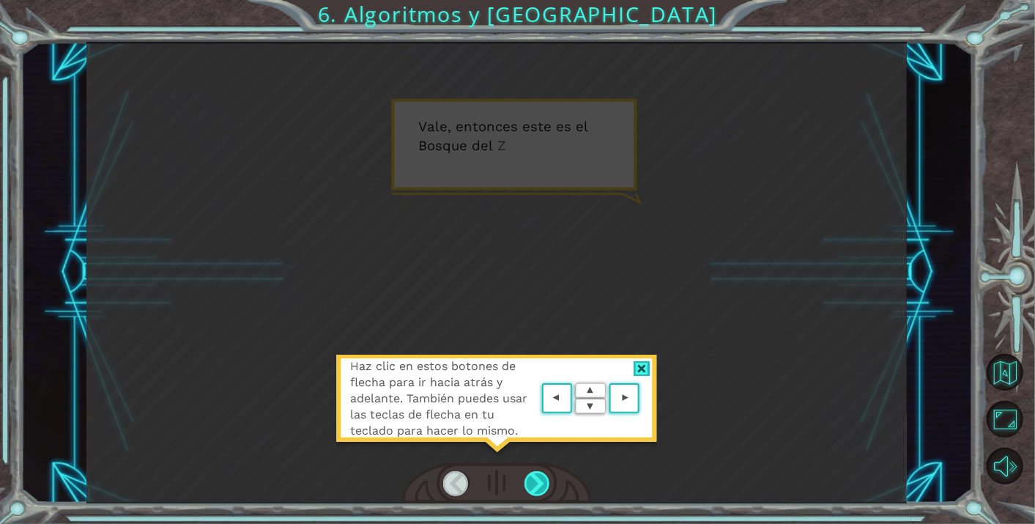
click at [541, 475] on div at bounding box center [537, 483] width 26 height 25
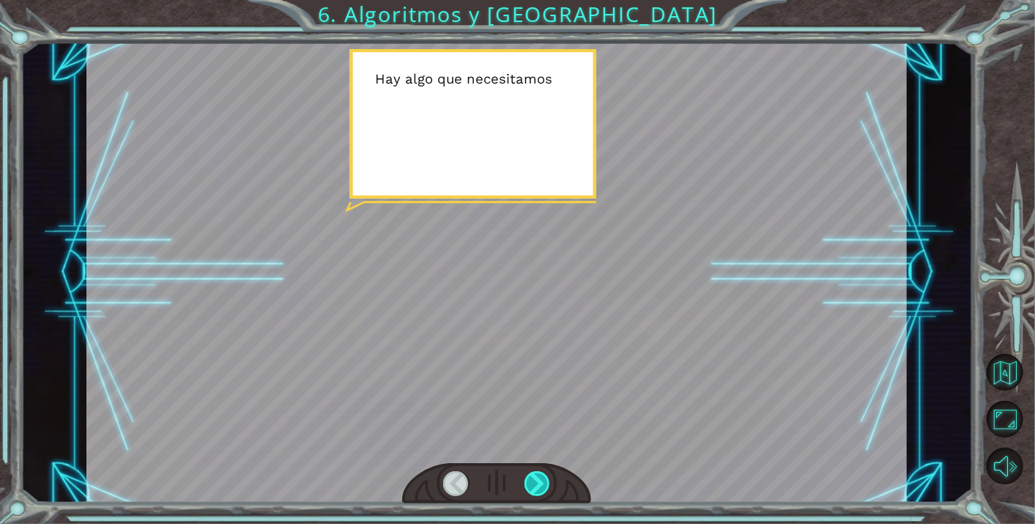
click at [541, 475] on div at bounding box center [537, 483] width 26 height 25
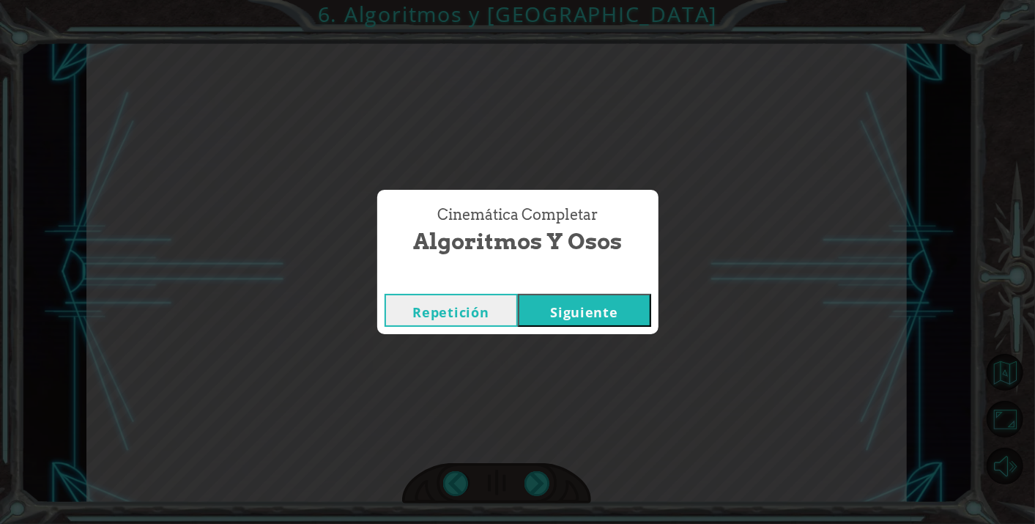
click at [614, 300] on button "Siguiente" at bounding box center [584, 310] width 133 height 33
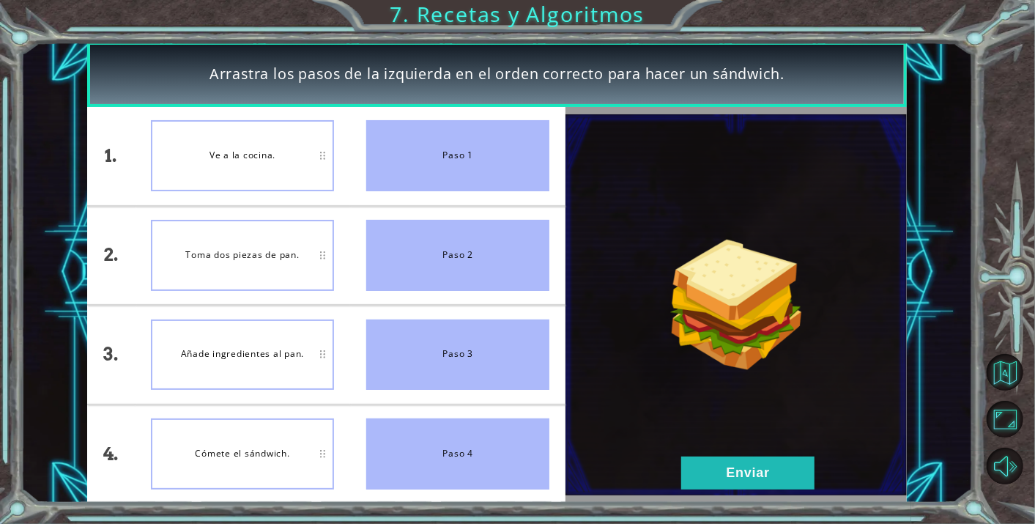
click at [309, 157] on div "Ve a la cocina." at bounding box center [242, 155] width 183 height 71
click at [276, 155] on div "Ve a la cocina." at bounding box center [242, 155] width 183 height 71
click at [745, 470] on button "Enviar" at bounding box center [747, 472] width 133 height 33
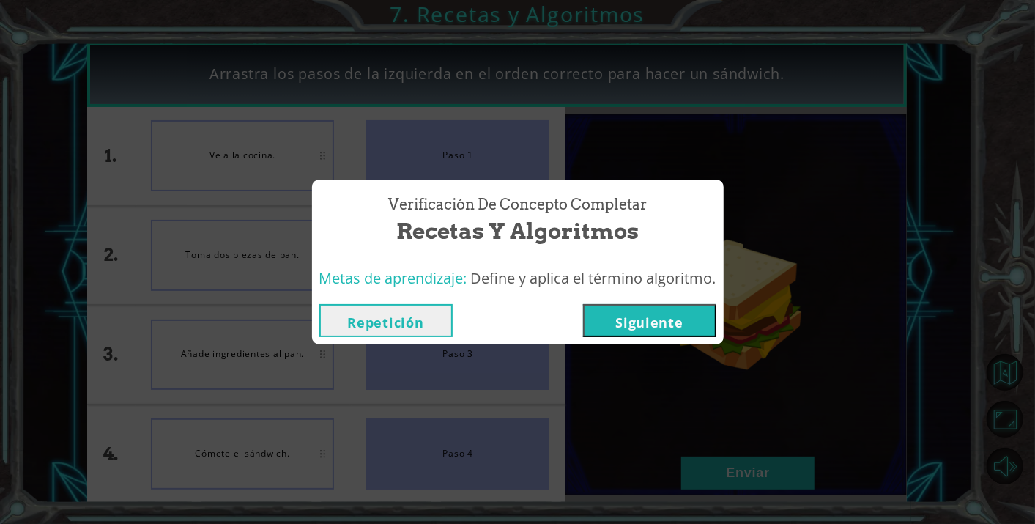
click at [609, 331] on button "Siguiente" at bounding box center [649, 320] width 133 height 33
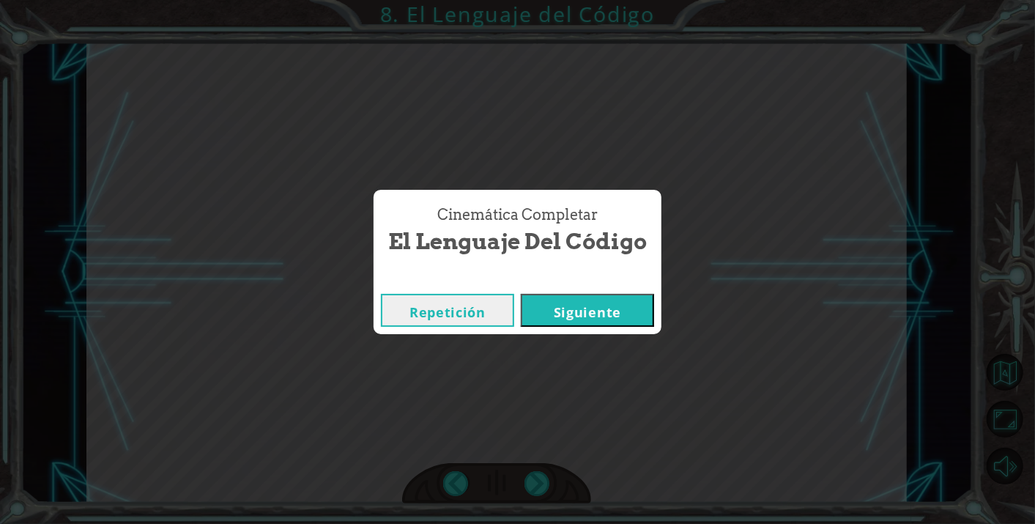
click at [600, 308] on button "Siguiente" at bounding box center [587, 310] width 133 height 33
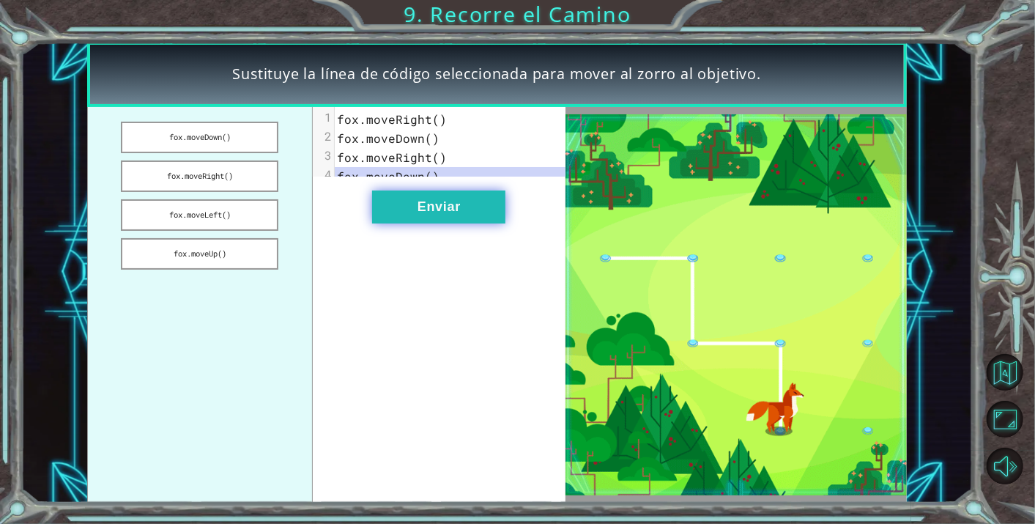
click at [434, 223] on button "Enviar" at bounding box center [438, 206] width 133 height 33
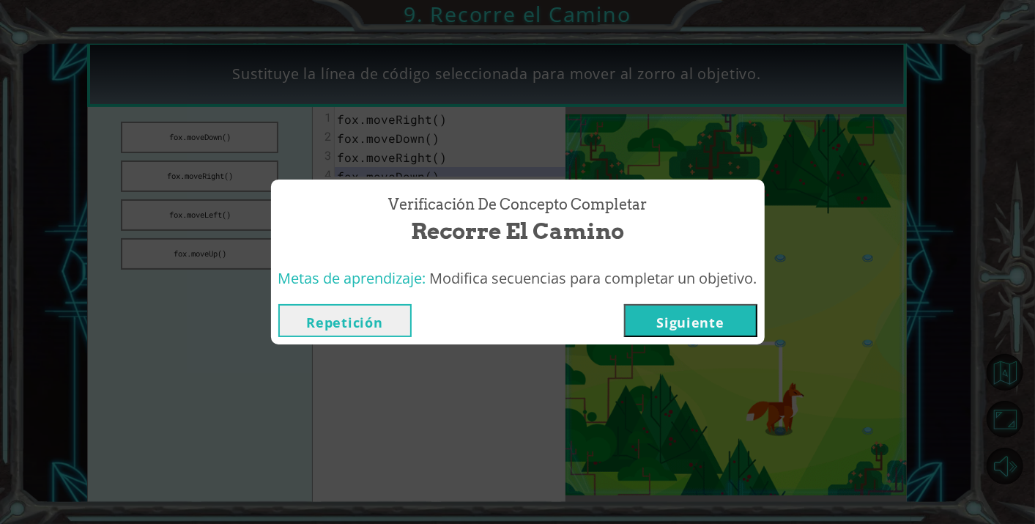
click at [674, 313] on button "Siguiente" at bounding box center [690, 320] width 133 height 33
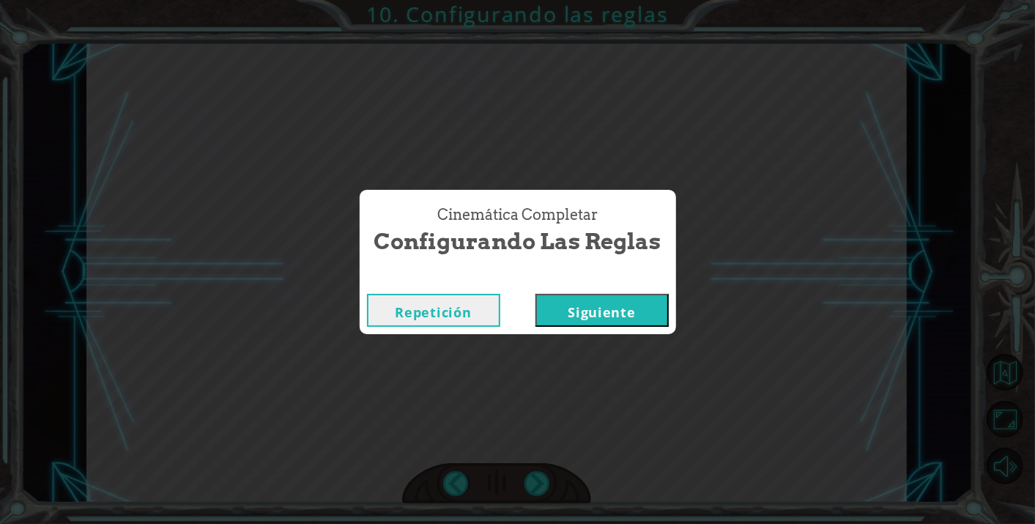
click at [637, 311] on button "Siguiente" at bounding box center [601, 310] width 133 height 33
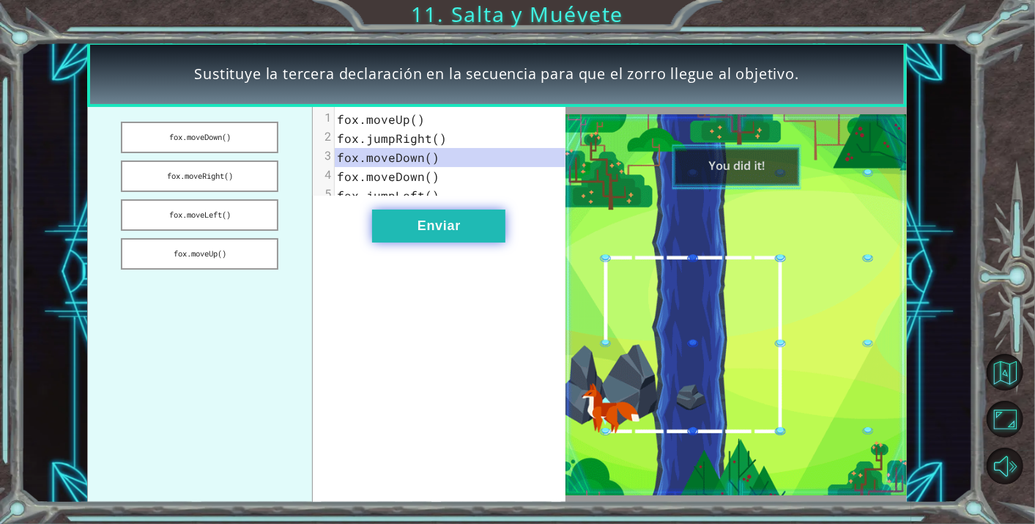
click at [406, 236] on button "Enviar" at bounding box center [438, 225] width 133 height 33
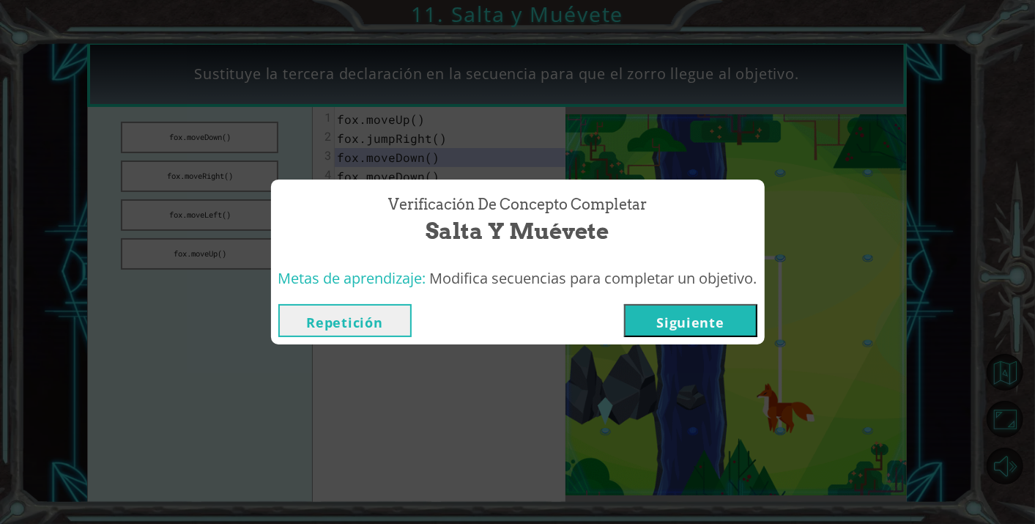
click at [666, 320] on button "Siguiente" at bounding box center [690, 320] width 133 height 33
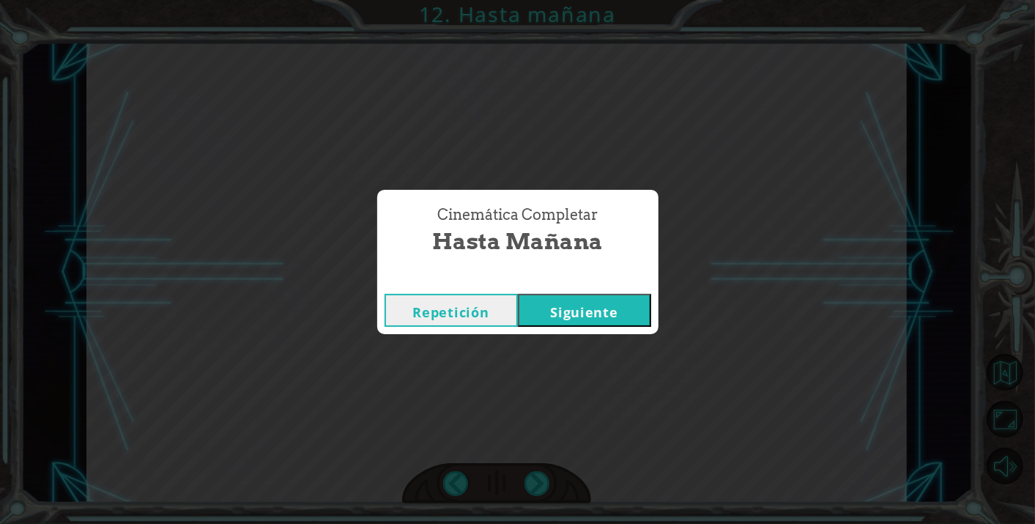
click at [553, 322] on button "Siguiente" at bounding box center [584, 310] width 133 height 33
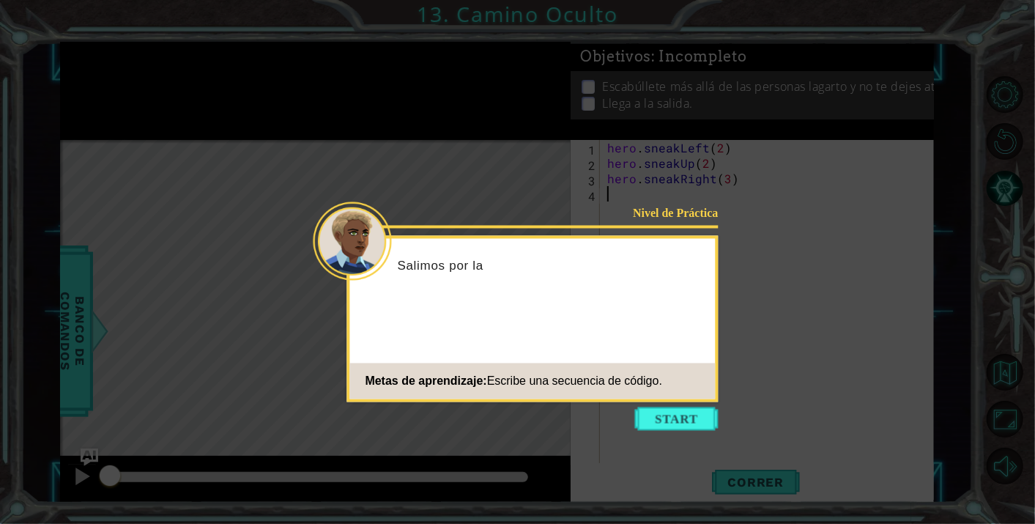
click at [655, 417] on button "Start" at bounding box center [676, 418] width 83 height 23
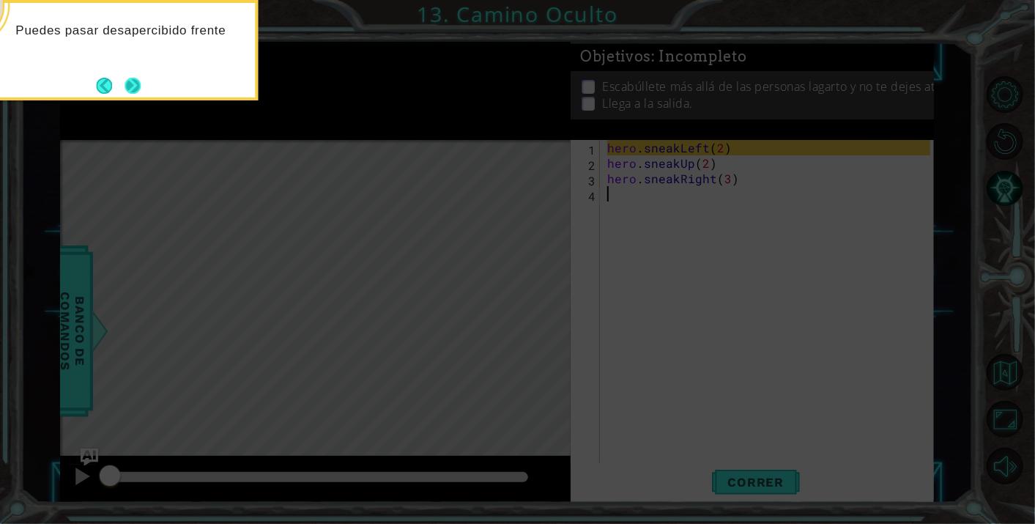
click at [133, 79] on button "Next" at bounding box center [133, 86] width 16 height 16
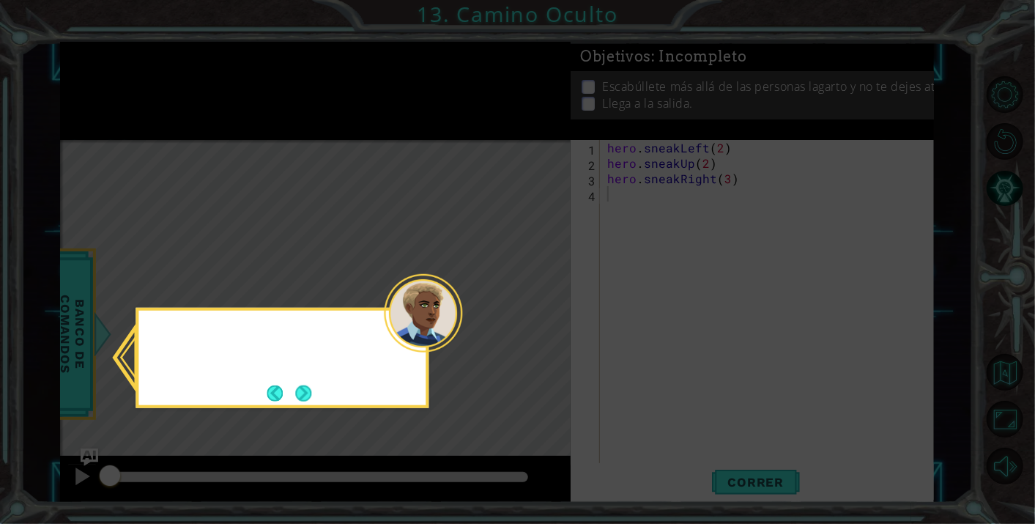
click at [133, 79] on icon at bounding box center [517, 262] width 1035 height 524
click at [305, 393] on button "Next" at bounding box center [303, 393] width 16 height 16
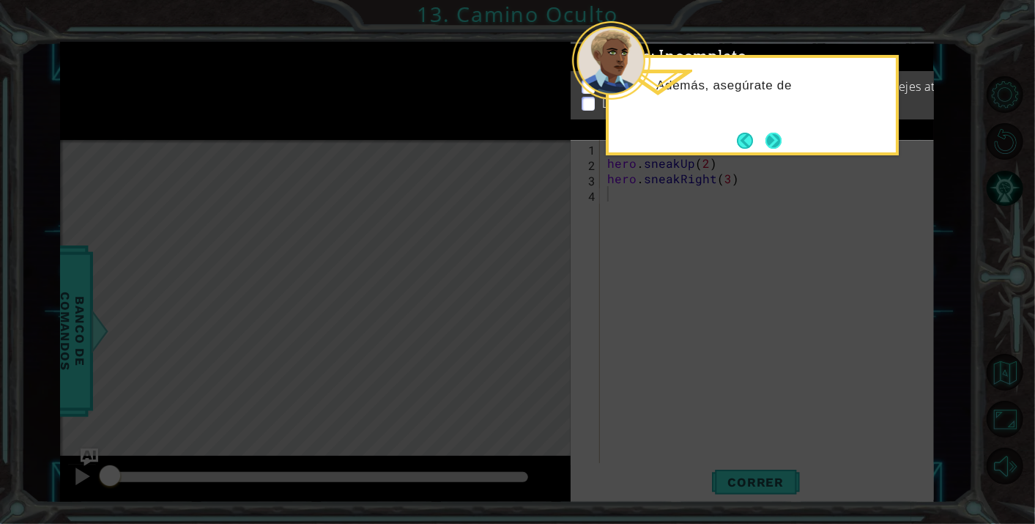
click at [776, 141] on button "Next" at bounding box center [773, 141] width 16 height 16
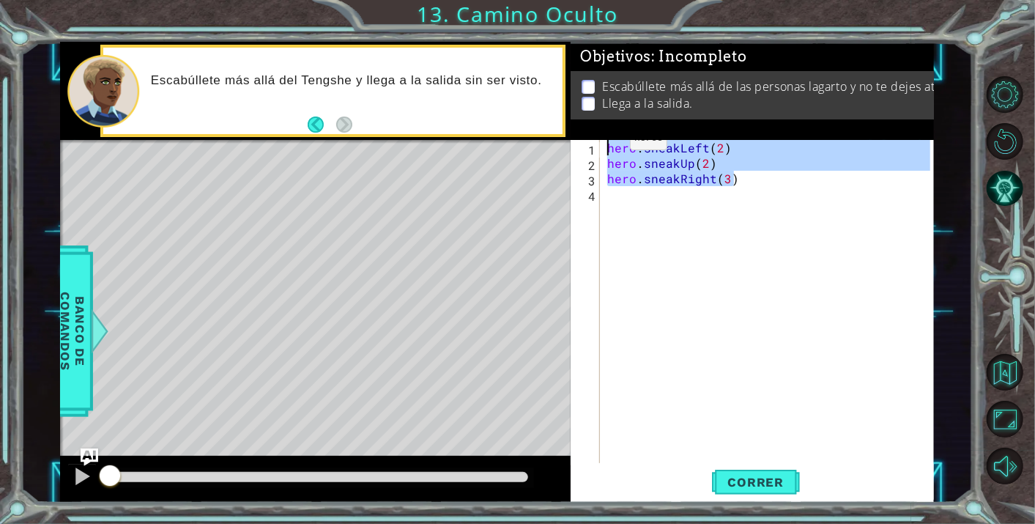
drag, startPoint x: 740, startPoint y: 177, endPoint x: 605, endPoint y: 140, distance: 140.5
click at [605, 141] on div "hero . sneakLeft ( 2 ) hero . sneakUp ( 2 ) hero . sneakRight ( 3 )" at bounding box center [770, 317] width 333 height 354
click at [793, 481] on span "Correr" at bounding box center [756, 482] width 86 height 15
type textarea "hero.sneakLeft(2)"
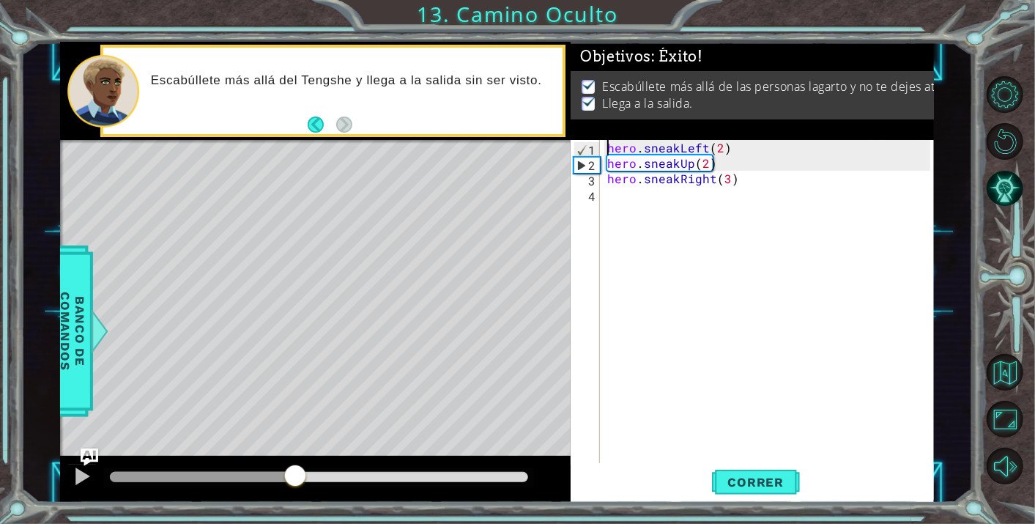
click at [294, 476] on div at bounding box center [319, 477] width 419 height 10
click at [478, 487] on div at bounding box center [319, 477] width 431 height 21
click at [503, 476] on div at bounding box center [319, 477] width 419 height 10
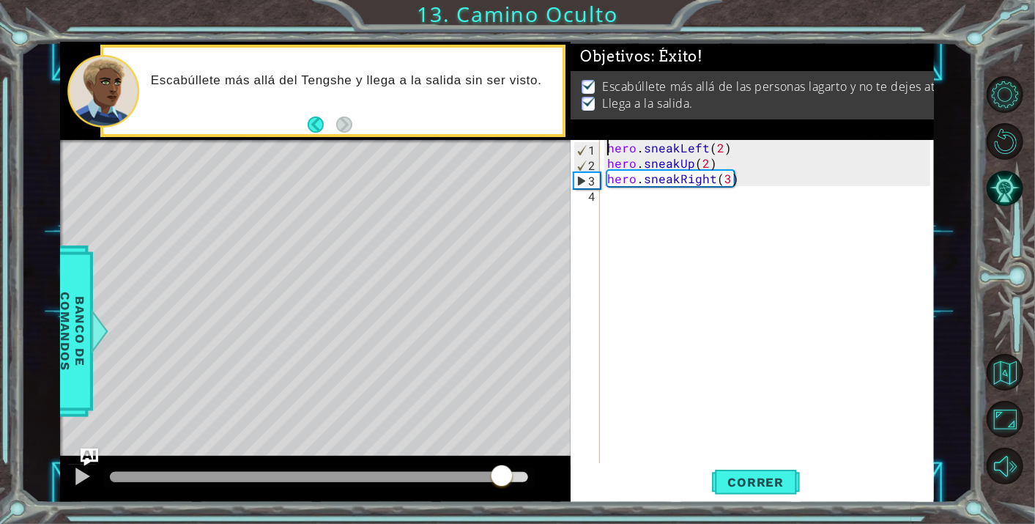
click at [529, 475] on div at bounding box center [319, 477] width 431 height 21
click at [523, 475] on div at bounding box center [319, 477] width 419 height 10
click at [492, 365] on div "Level Map" at bounding box center [398, 355] width 677 height 431
click at [86, 472] on div at bounding box center [82, 476] width 19 height 19
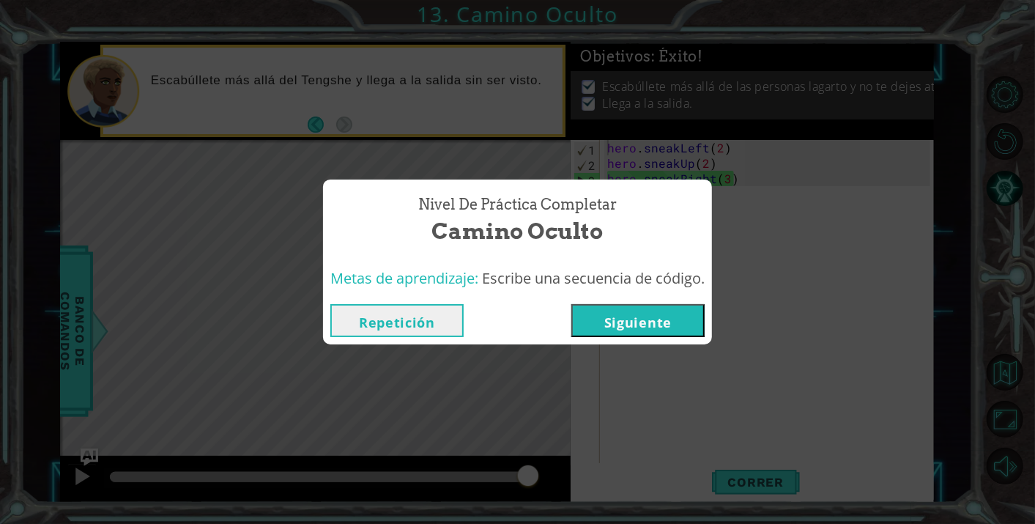
drag, startPoint x: 141, startPoint y: 475, endPoint x: 601, endPoint y: 469, distance: 459.2
click at [599, 470] on body "1 ההההההההההההההההההההההההההההההההההההההההההההההההההההההההההההההההההההההההההההה…" at bounding box center [517, 262] width 1035 height 524
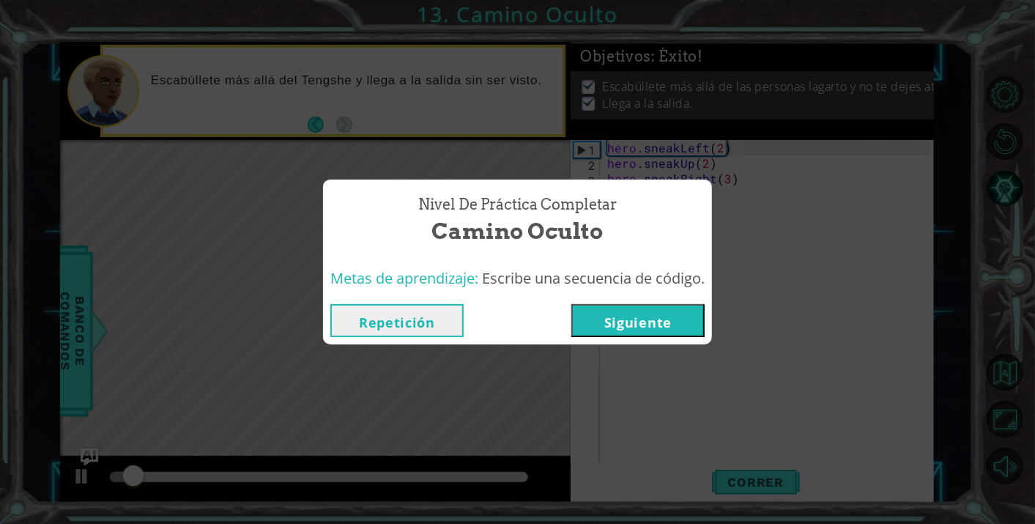
click at [638, 329] on button "Siguiente" at bounding box center [637, 320] width 133 height 33
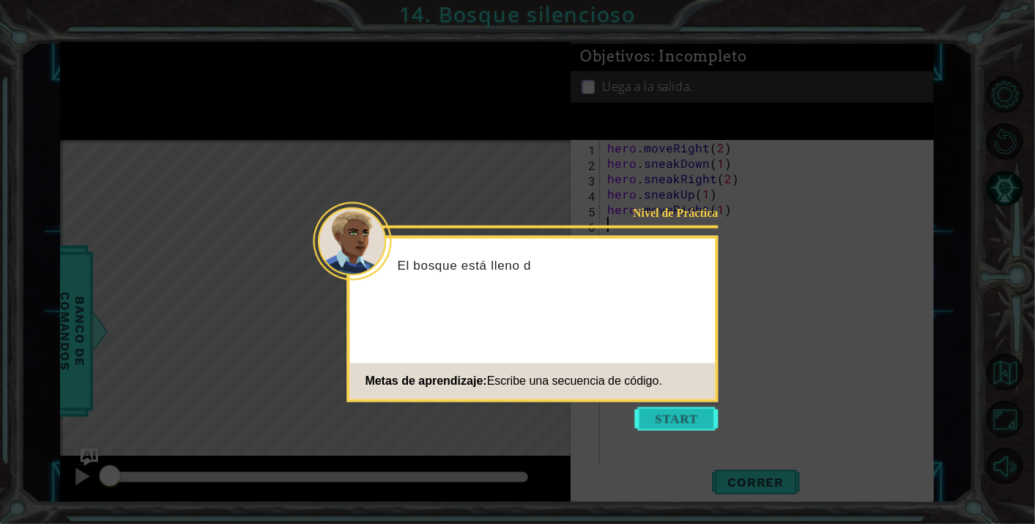
click at [667, 410] on button "Start" at bounding box center [676, 418] width 83 height 23
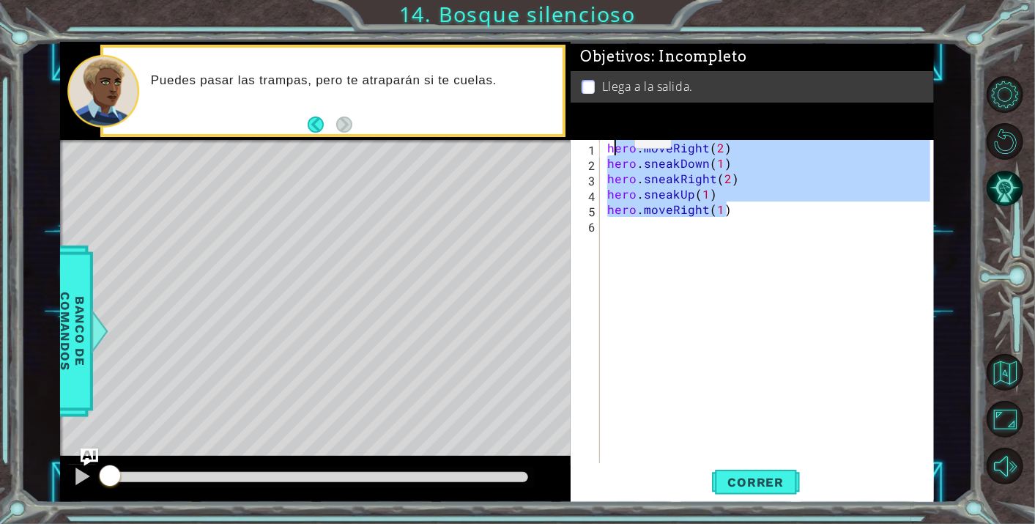
drag, startPoint x: 730, startPoint y: 216, endPoint x: 595, endPoint y: 137, distance: 156.9
click at [594, 138] on div "Objetivos : Incompleto Llega a la salida. 1 2 3 4 5 6 hero . moveRight ( 2 ) he…" at bounding box center [752, 272] width 363 height 461
click at [749, 491] on button "Correr" at bounding box center [756, 482] width 88 height 37
type textarea "hero.moveRight(2)"
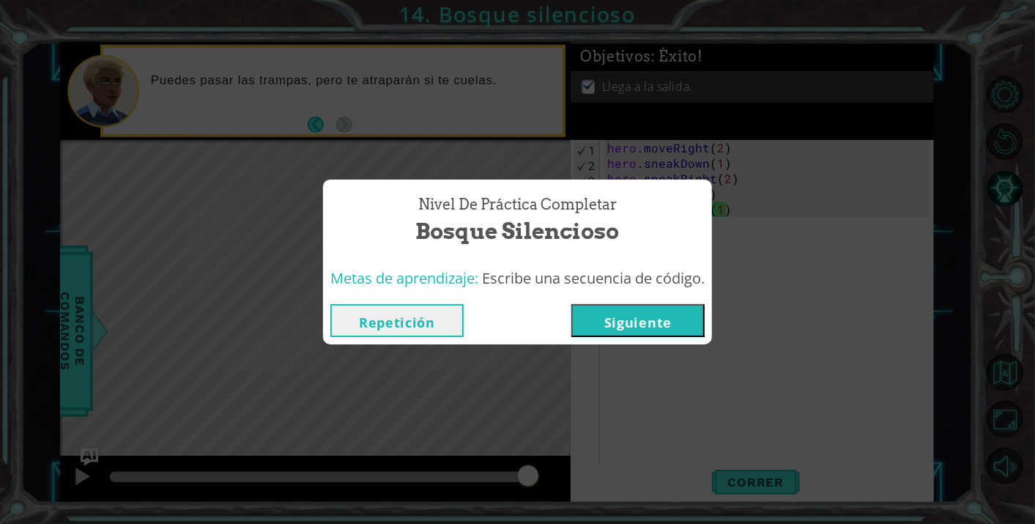
drag, startPoint x: 171, startPoint y: 478, endPoint x: 560, endPoint y: 487, distance: 389.0
click at [560, 487] on body "1 ההההההההההההההההההההההההההההההההההההההההההההההההההההההההההההההההההההההההההההה…" at bounding box center [517, 262] width 1035 height 524
click at [674, 316] on button "Siguiente" at bounding box center [637, 320] width 133 height 33
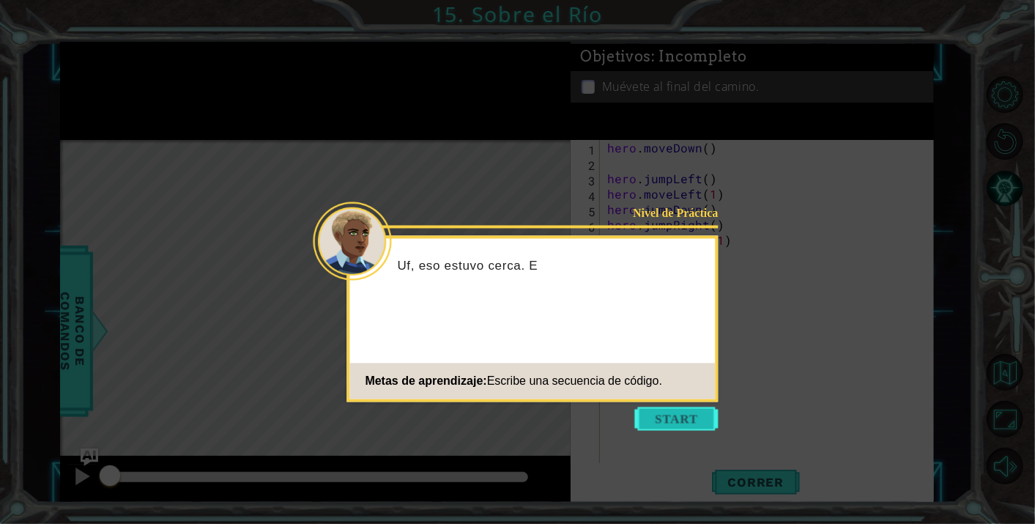
click at [659, 417] on button "Start" at bounding box center [676, 418] width 83 height 23
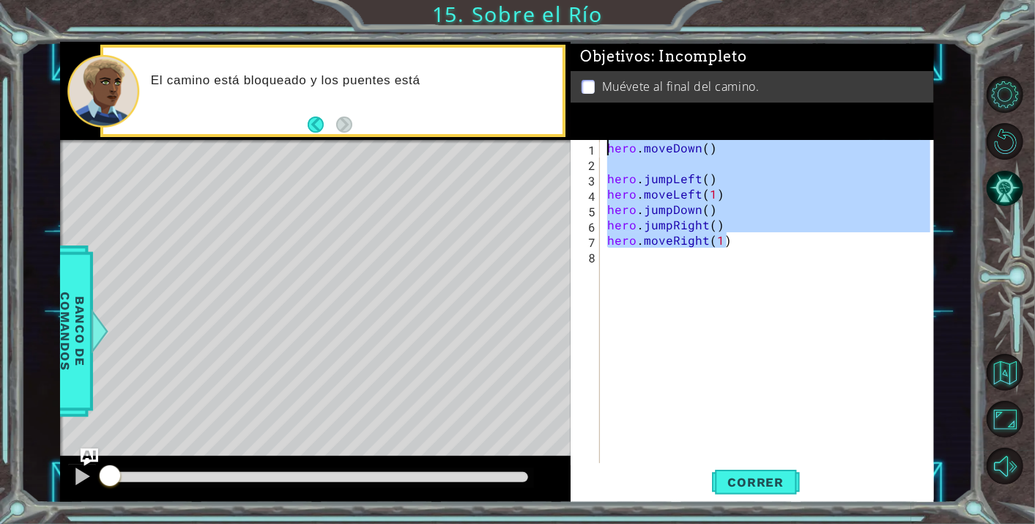
drag, startPoint x: 730, startPoint y: 245, endPoint x: 589, endPoint y: 145, distance: 173.3
click at [589, 146] on div "1 2 3 4 5 6 7 8 hero . moveDown ( ) hero . jumpLeft ( ) hero . moveLeft ( 1 ) h…" at bounding box center [751, 301] width 360 height 323
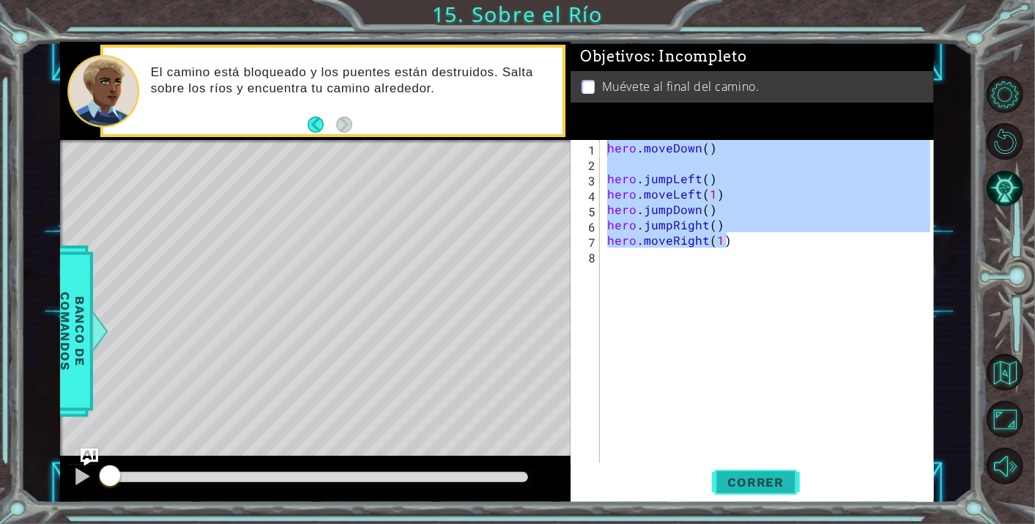
click at [772, 474] on button "Correr" at bounding box center [756, 482] width 88 height 37
type textarea "hero.moveDown()"
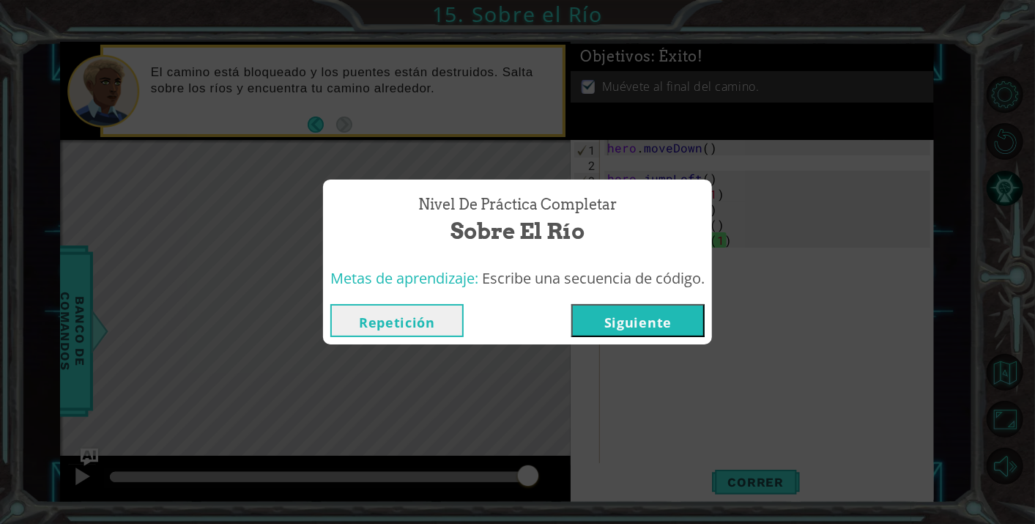
drag, startPoint x: 209, startPoint y: 478, endPoint x: 594, endPoint y: 461, distance: 385.6
click at [593, 461] on body "1 ההההההההההההההההההההההההההההההההההההההההההההההההההההההההההההההההההההההההההההה…" at bounding box center [517, 262] width 1035 height 524
click at [628, 336] on button "Siguiente" at bounding box center [637, 320] width 133 height 33
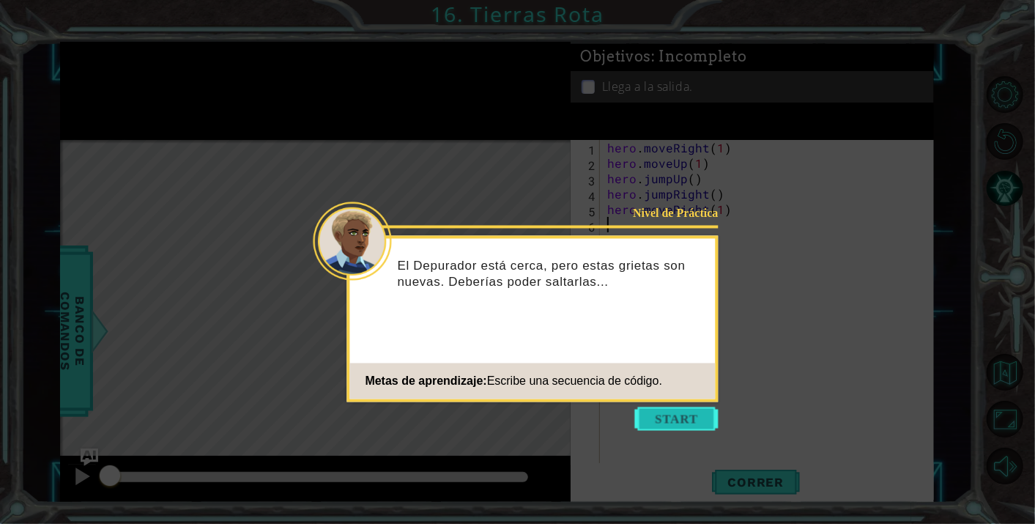
click at [675, 425] on button "Start" at bounding box center [676, 418] width 83 height 23
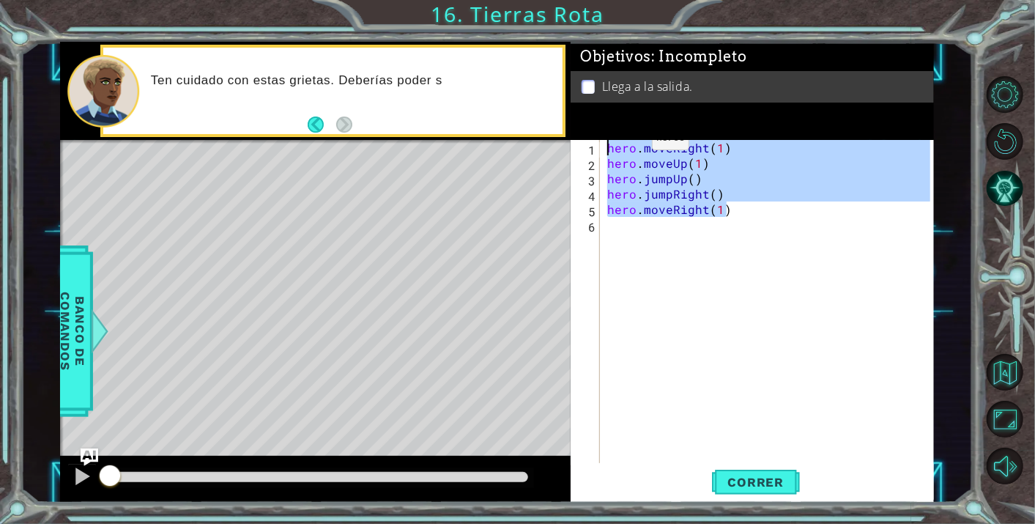
drag, startPoint x: 727, startPoint y: 214, endPoint x: 598, endPoint y: 127, distance: 155.2
click at [598, 127] on div "Objetivos : Incompleto Llega a la salida. 1 2 3 4 5 6 hero . moveRight ( 1 ) he…" at bounding box center [752, 272] width 363 height 461
type textarea "hero.moveUp(1)"
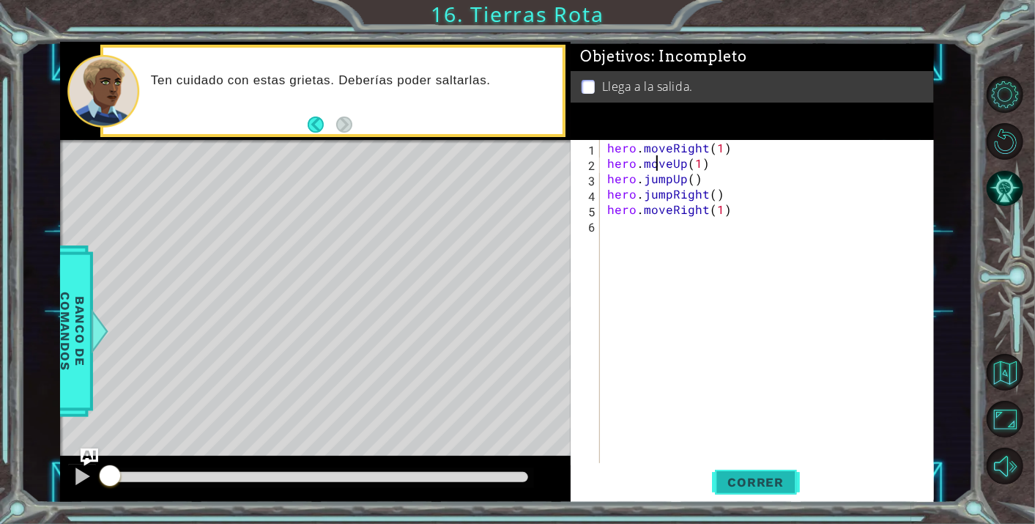
click at [734, 478] on span "Correr" at bounding box center [756, 482] width 86 height 15
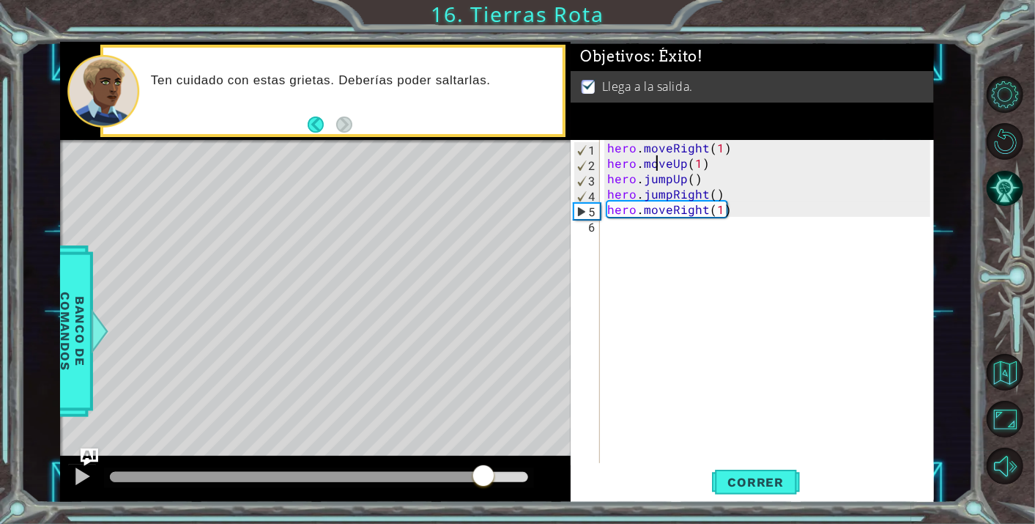
click at [569, 475] on body "1 ההההההההההההההההההההההההההההההההההההההההההההההההההההההההההההההההההההההההההההה…" at bounding box center [517, 262] width 1035 height 524
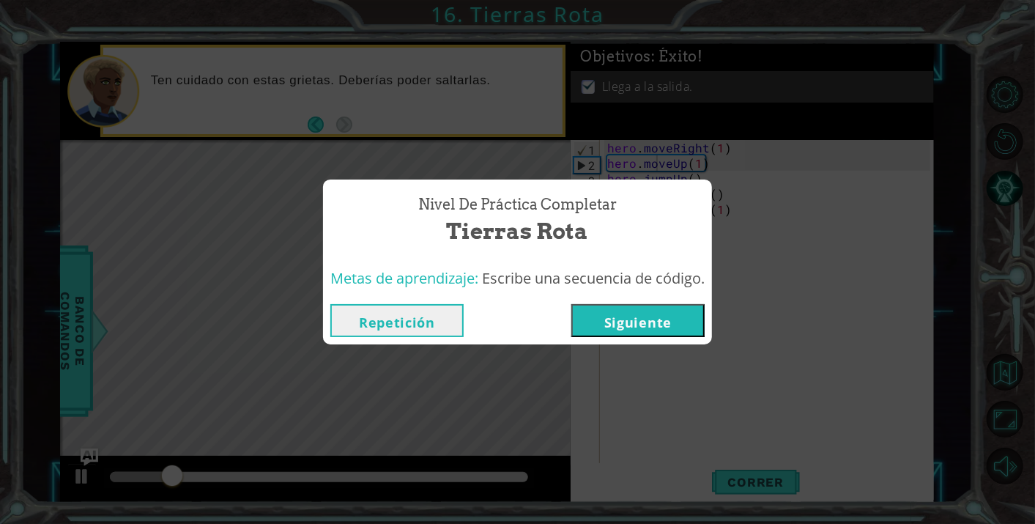
click at [617, 322] on button "Siguiente" at bounding box center [637, 320] width 133 height 33
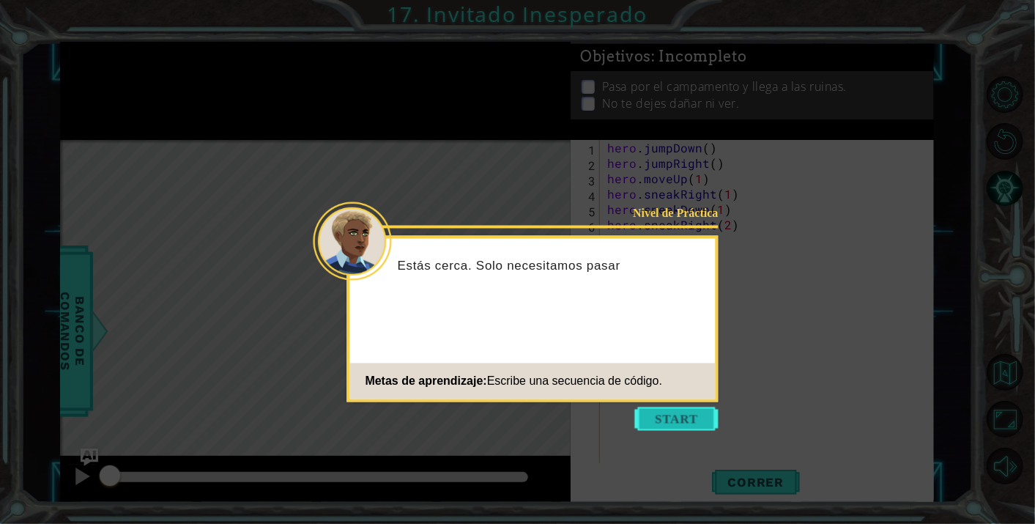
click at [652, 414] on button "Start" at bounding box center [676, 418] width 83 height 23
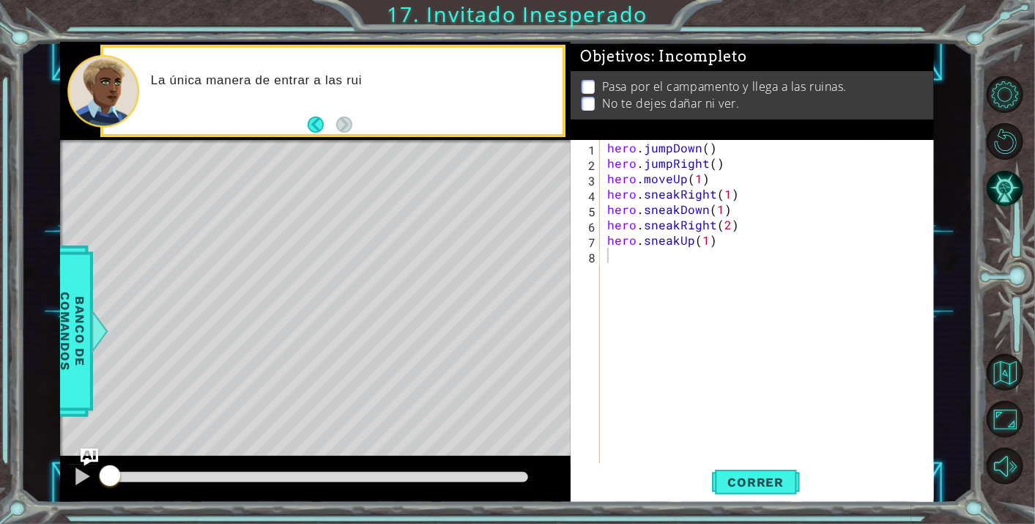
drag, startPoint x: 604, startPoint y: 142, endPoint x: 757, endPoint y: 270, distance: 198.6
click at [757, 270] on div "1 2 3 4 5 6 7 8 hero . jumpDown ( ) hero . jumpRight ( ) hero . moveUp ( 1 ) he…" at bounding box center [751, 301] width 360 height 323
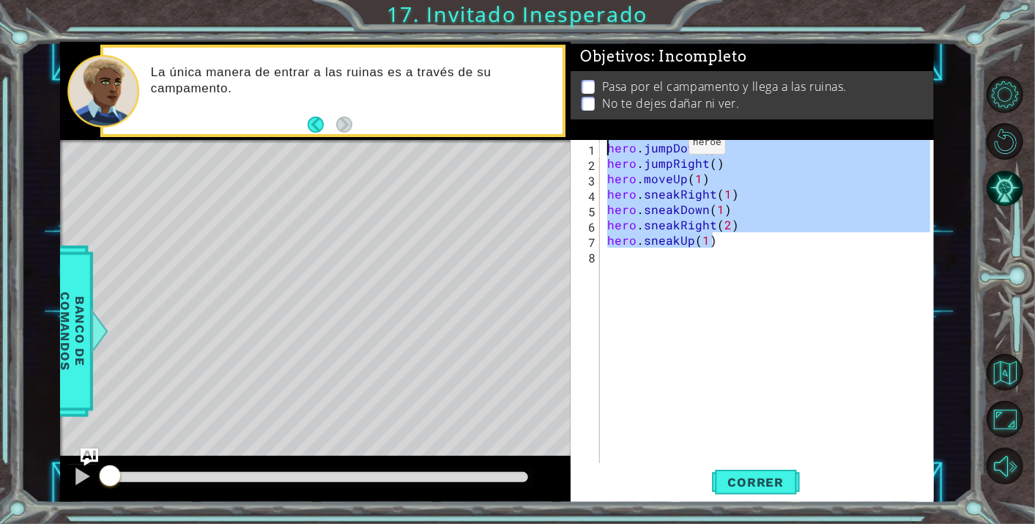
drag, startPoint x: 726, startPoint y: 245, endPoint x: 619, endPoint y: 115, distance: 168.0
click at [620, 116] on div "Objetivos : Incompleto Pasa por el campamento y llega a las ruinas. No te dejes…" at bounding box center [752, 272] width 363 height 461
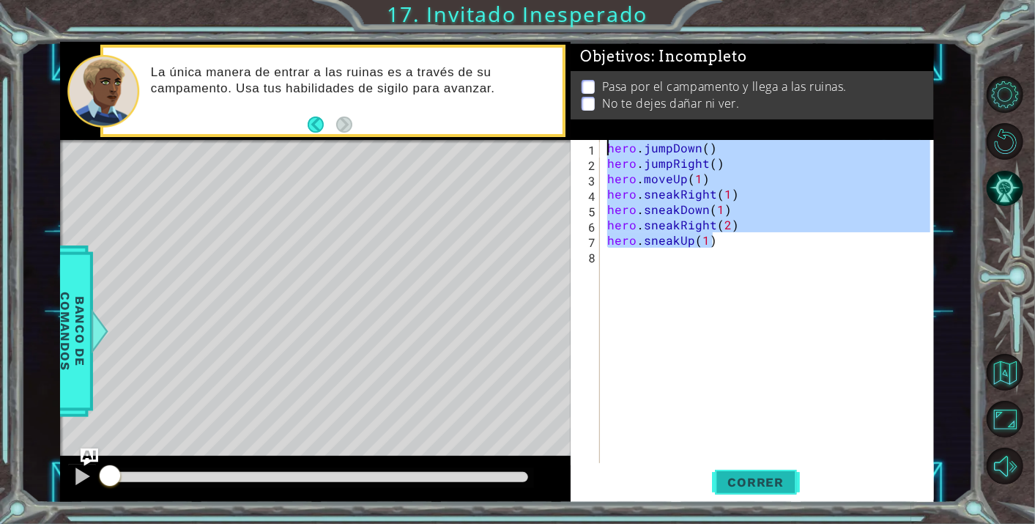
click at [733, 485] on span "Correr" at bounding box center [756, 482] width 86 height 15
type textarea "hero.jumpDown()"
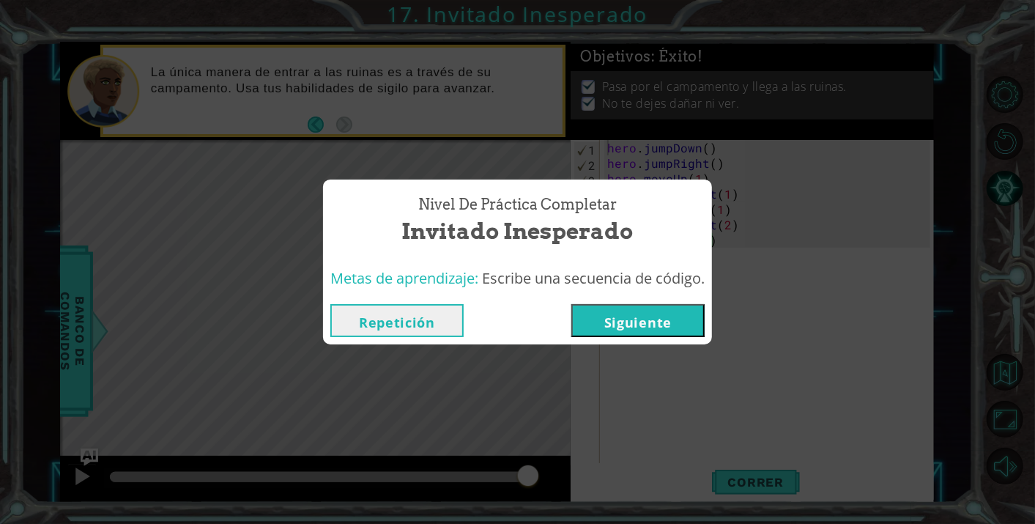
click at [631, 318] on button "Siguiente" at bounding box center [637, 320] width 133 height 33
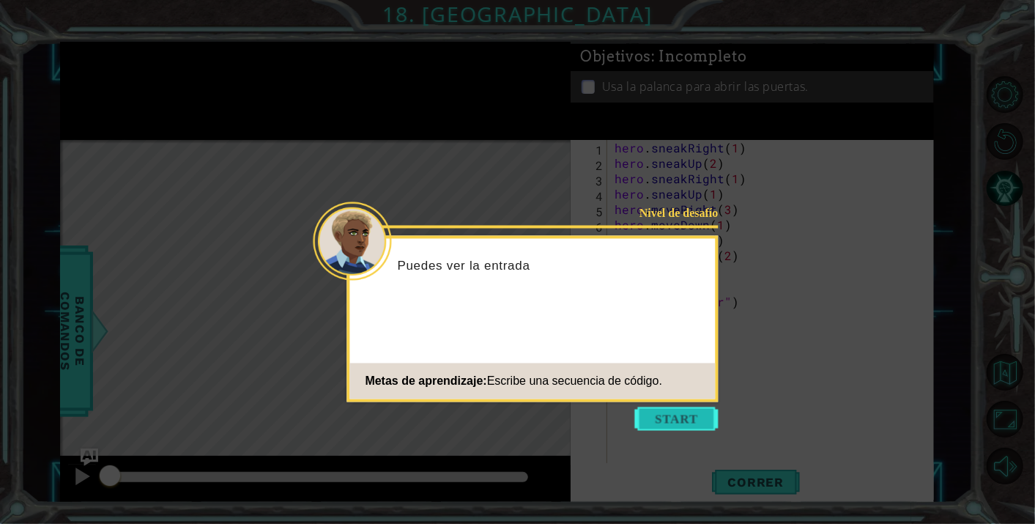
click at [683, 418] on button "Start" at bounding box center [676, 418] width 83 height 23
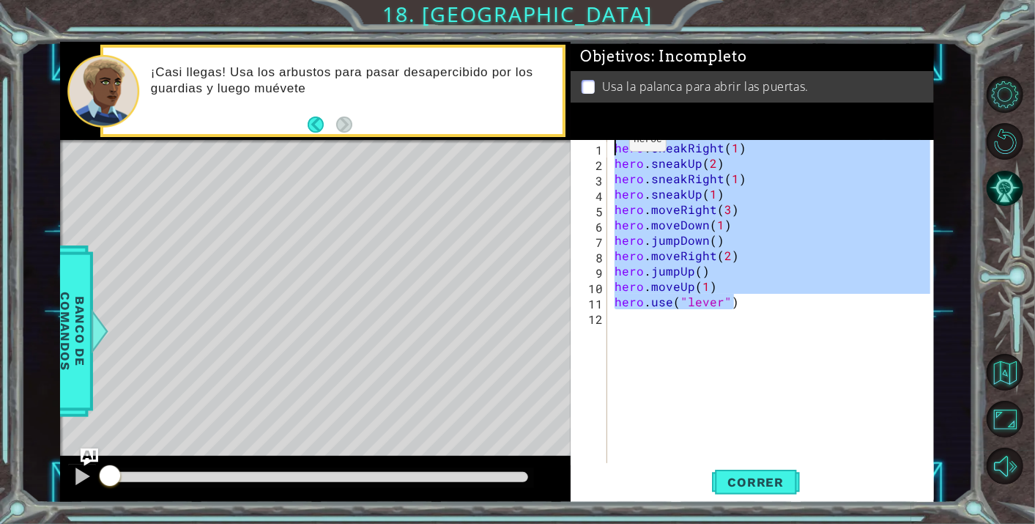
drag, startPoint x: 736, startPoint y: 305, endPoint x: 621, endPoint y: 150, distance: 193.2
click at [595, 122] on div "Objetivos : Incompleto Usa la palanca para abrir las puertas. 1 2 3 4 5 6 7 8 9…" at bounding box center [752, 272] width 363 height 461
type textarea "hero.sneakRight(1) hero.sneakUp(2)"
